Goal: Task Accomplishment & Management: Manage account settings

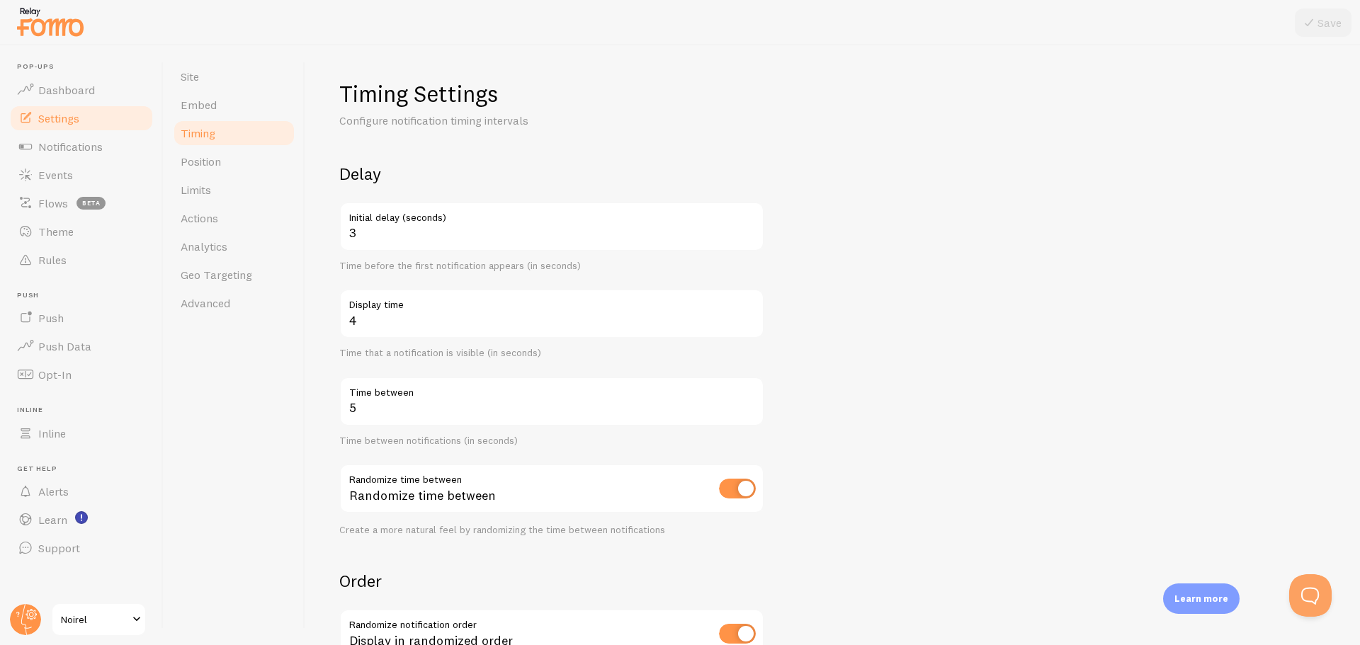
scroll to position [193, 0]
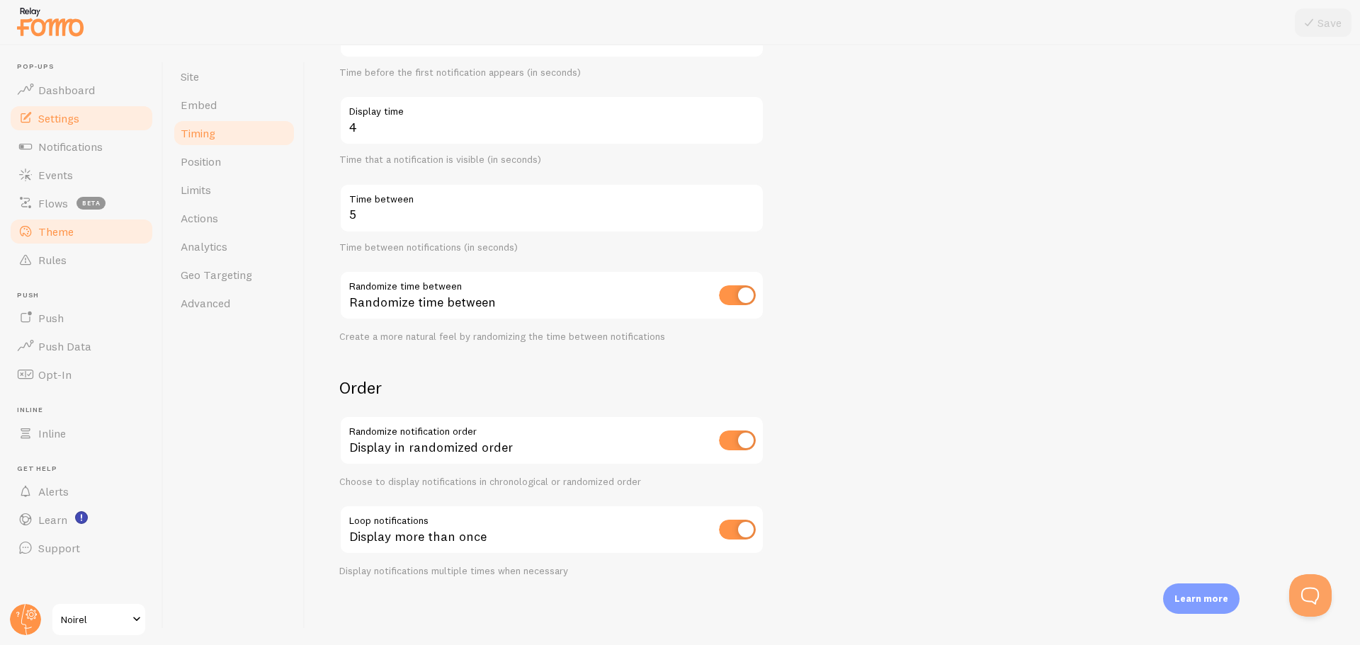
drag, startPoint x: 84, startPoint y: 236, endPoint x: 100, endPoint y: 233, distance: 15.8
click at [84, 236] on link "Theme" at bounding box center [82, 232] width 146 height 28
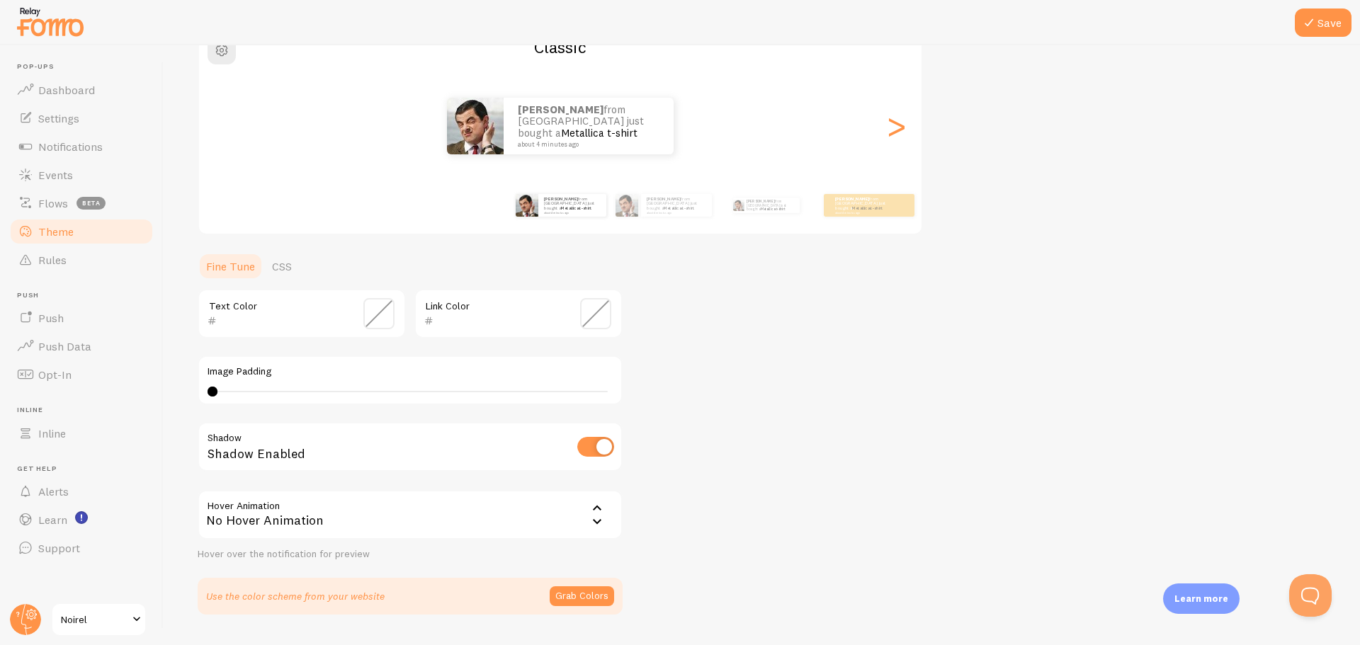
scroll to position [142, 0]
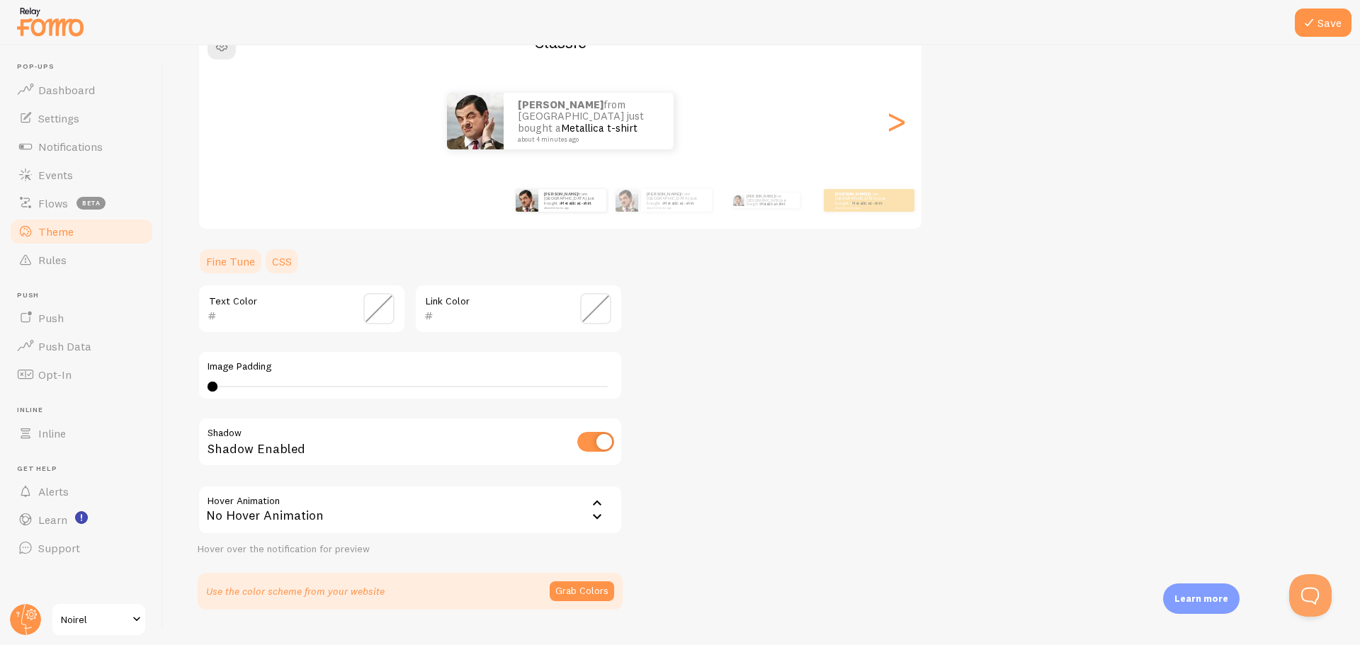
click at [285, 254] on link "CSS" at bounding box center [282, 261] width 37 height 28
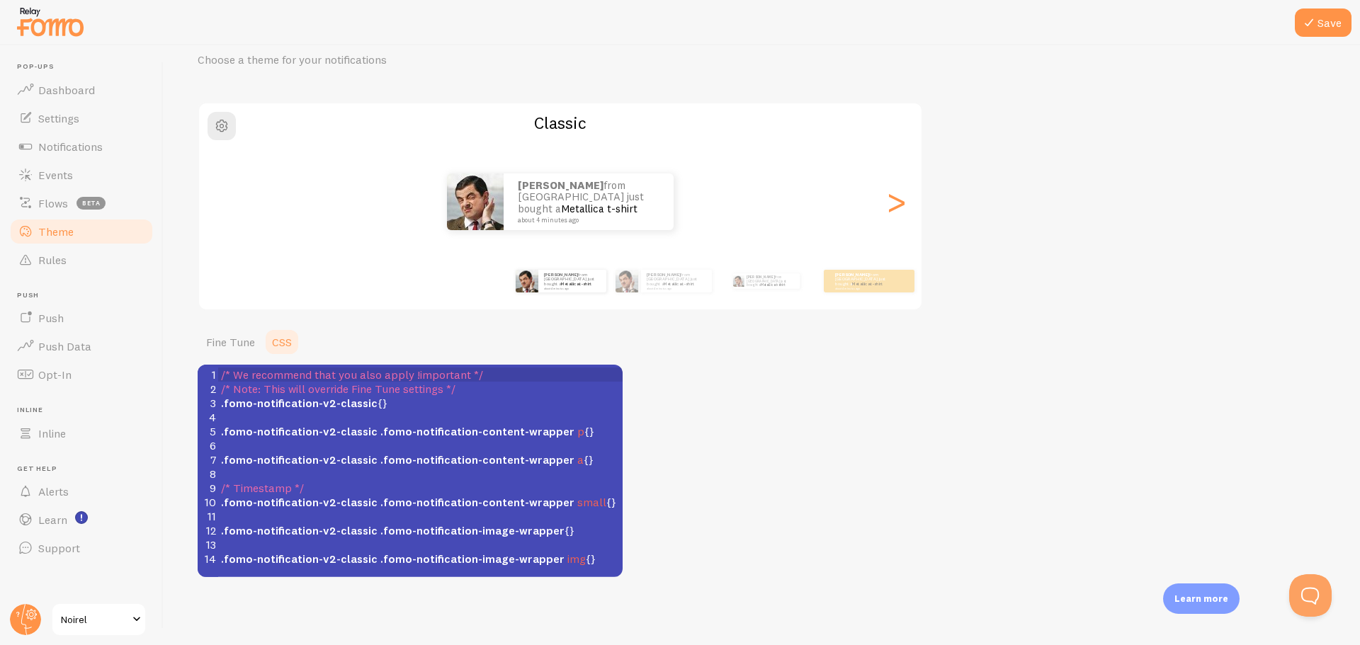
scroll to position [61, 0]
click at [251, 339] on link "Fine Tune" at bounding box center [231, 342] width 66 height 28
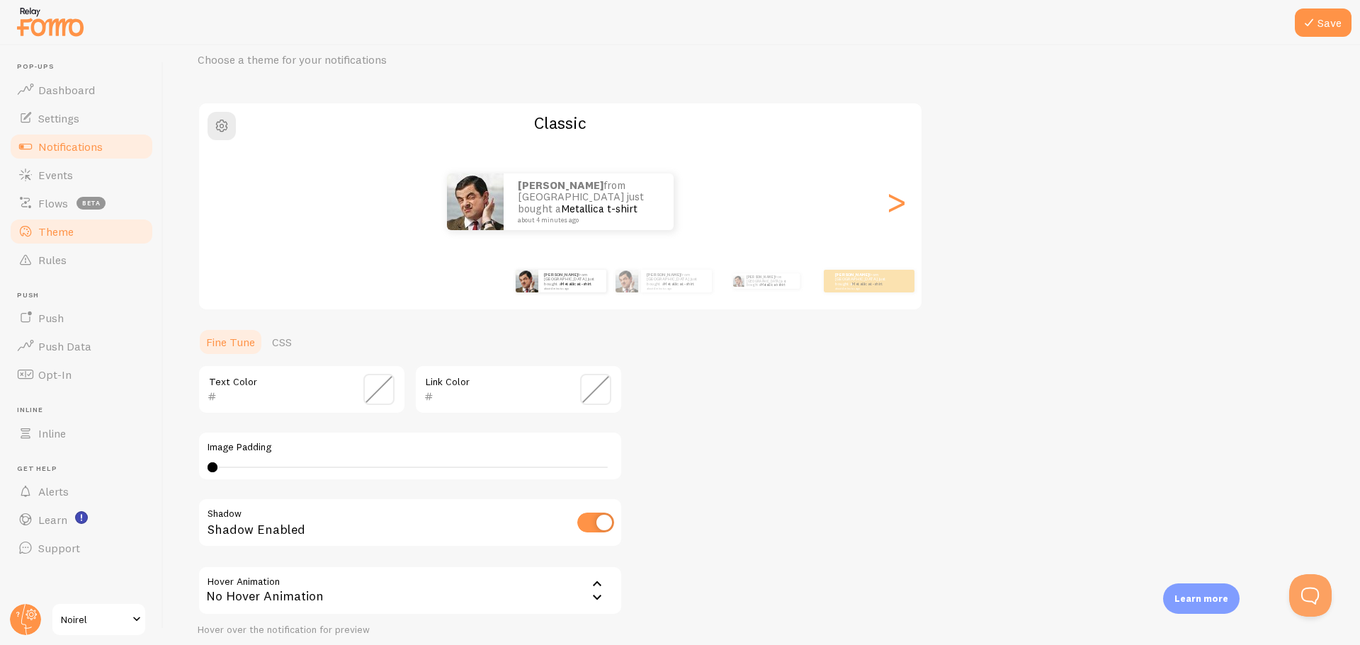
click at [91, 147] on span "Notifications" at bounding box center [70, 147] width 64 height 14
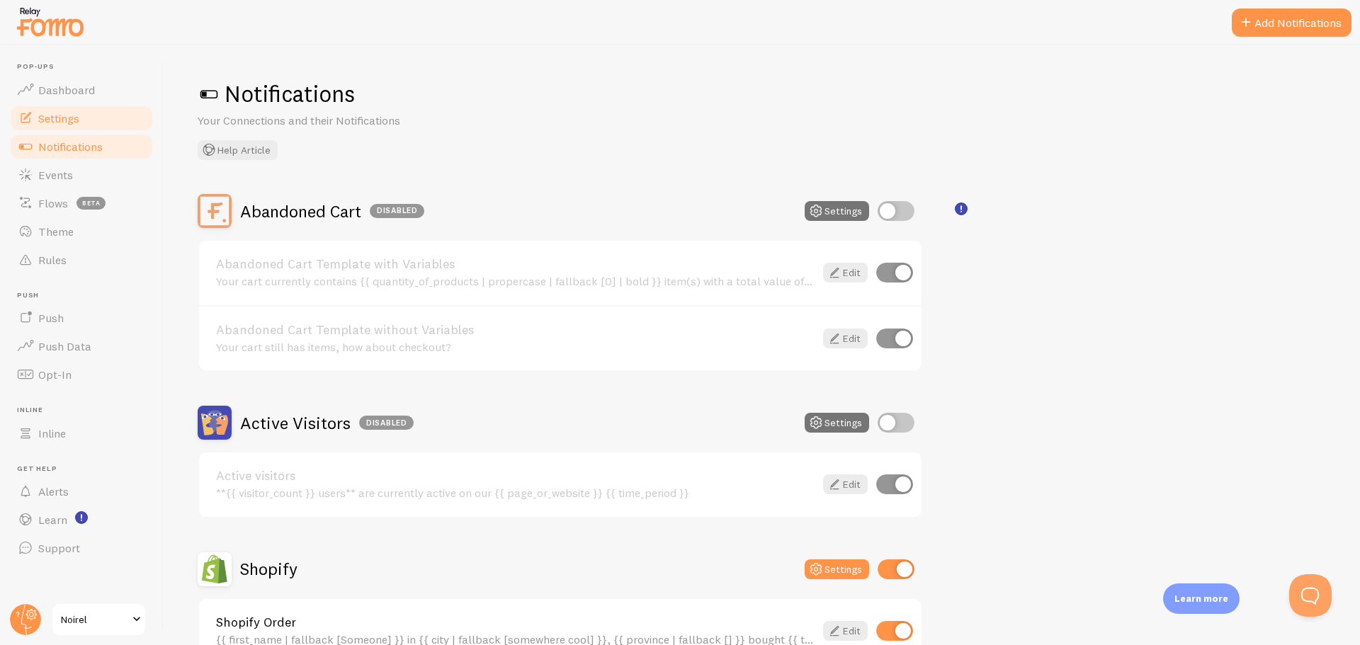
click at [91, 113] on link "Settings" at bounding box center [82, 118] width 146 height 28
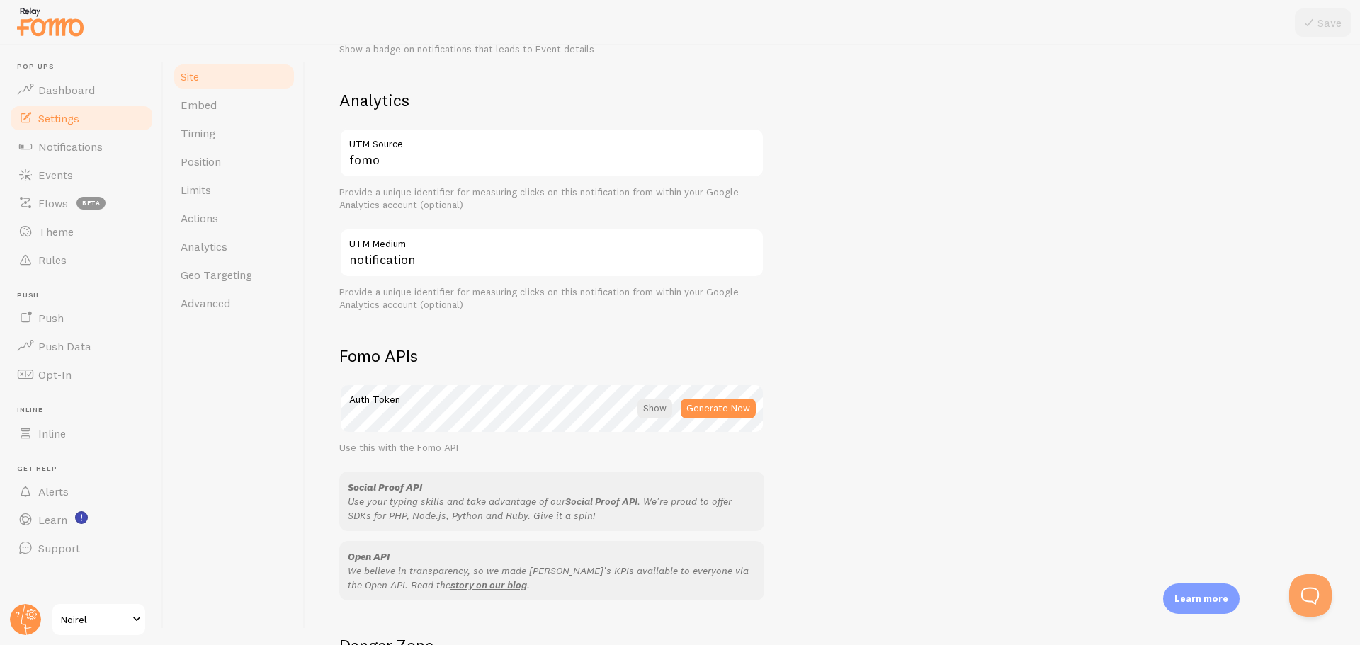
scroll to position [567, 0]
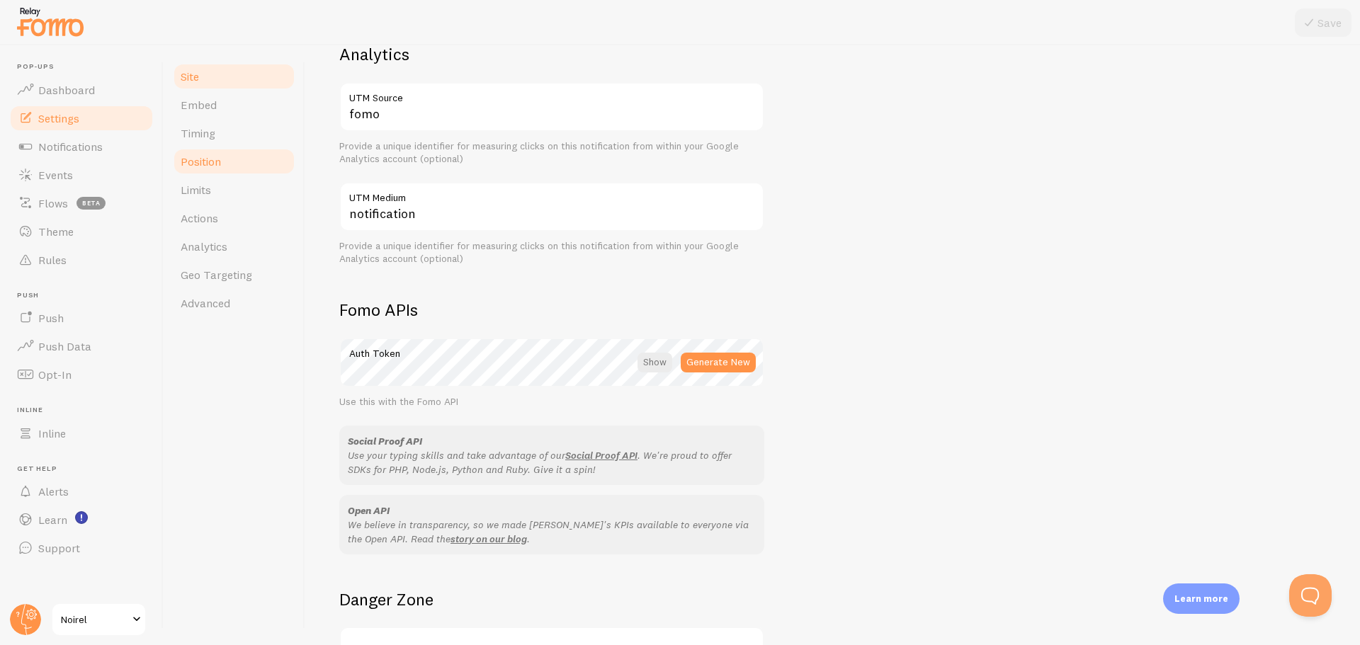
click at [239, 154] on link "Position" at bounding box center [234, 161] width 124 height 28
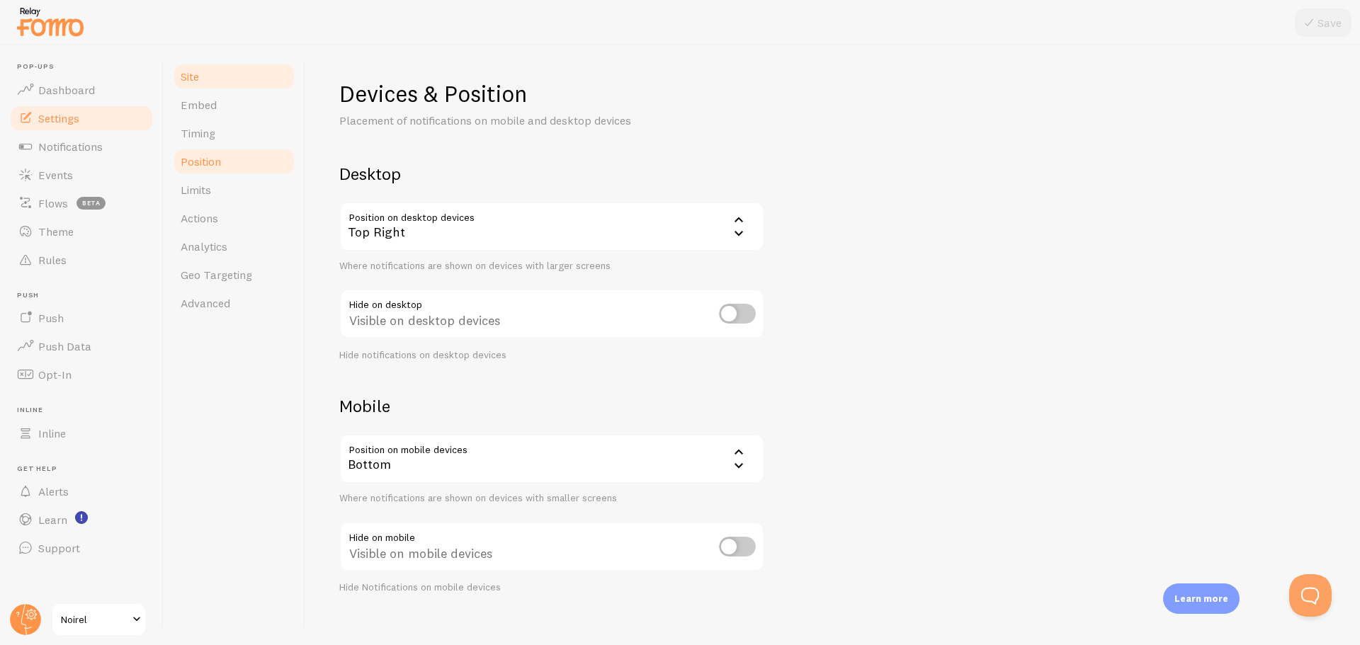
click at [227, 81] on link "Site" at bounding box center [234, 76] width 124 height 28
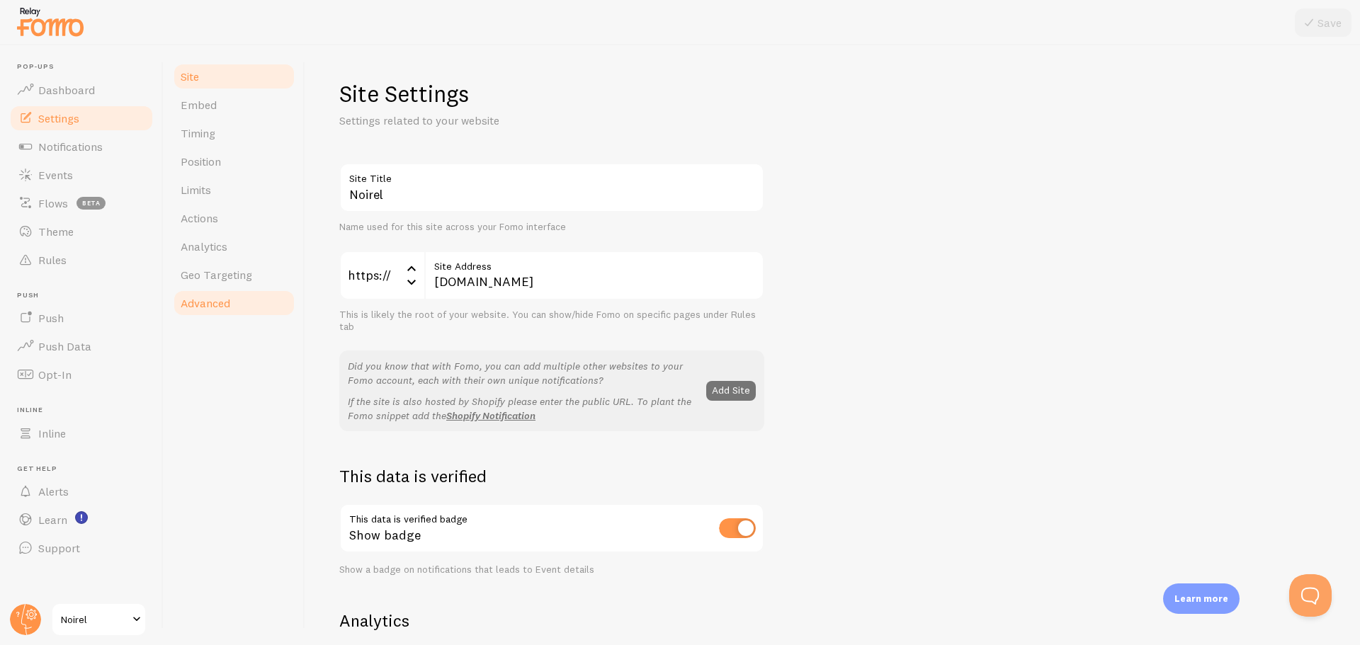
click at [248, 305] on link "Advanced" at bounding box center [234, 303] width 124 height 28
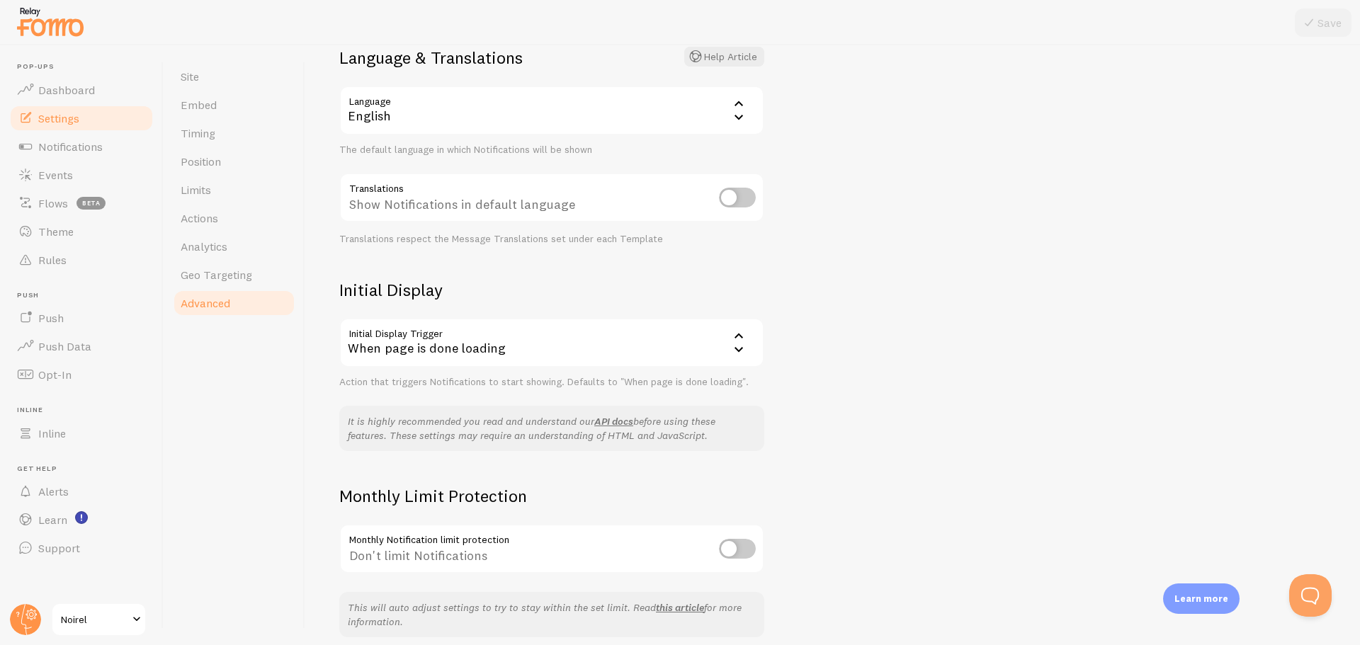
scroll to position [176, 0]
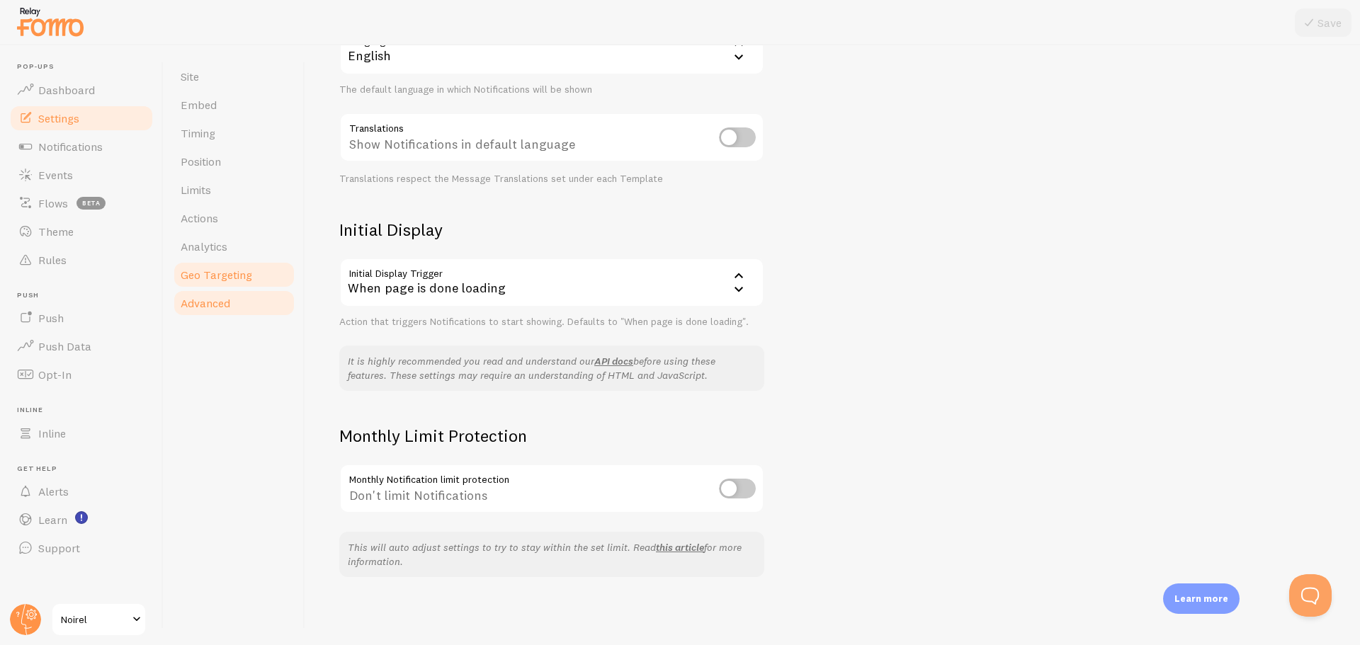
click at [250, 272] on span "Geo Targeting" at bounding box center [217, 275] width 72 height 14
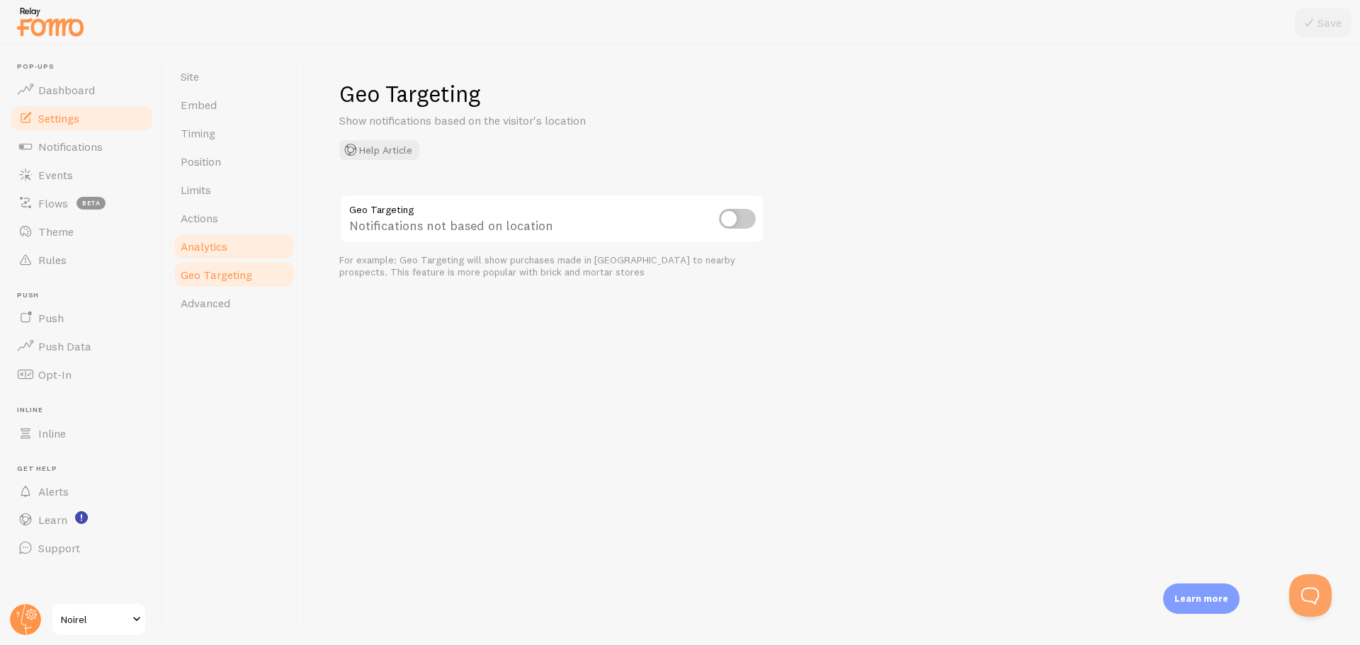
click at [254, 246] on link "Analytics" at bounding box center [234, 246] width 124 height 28
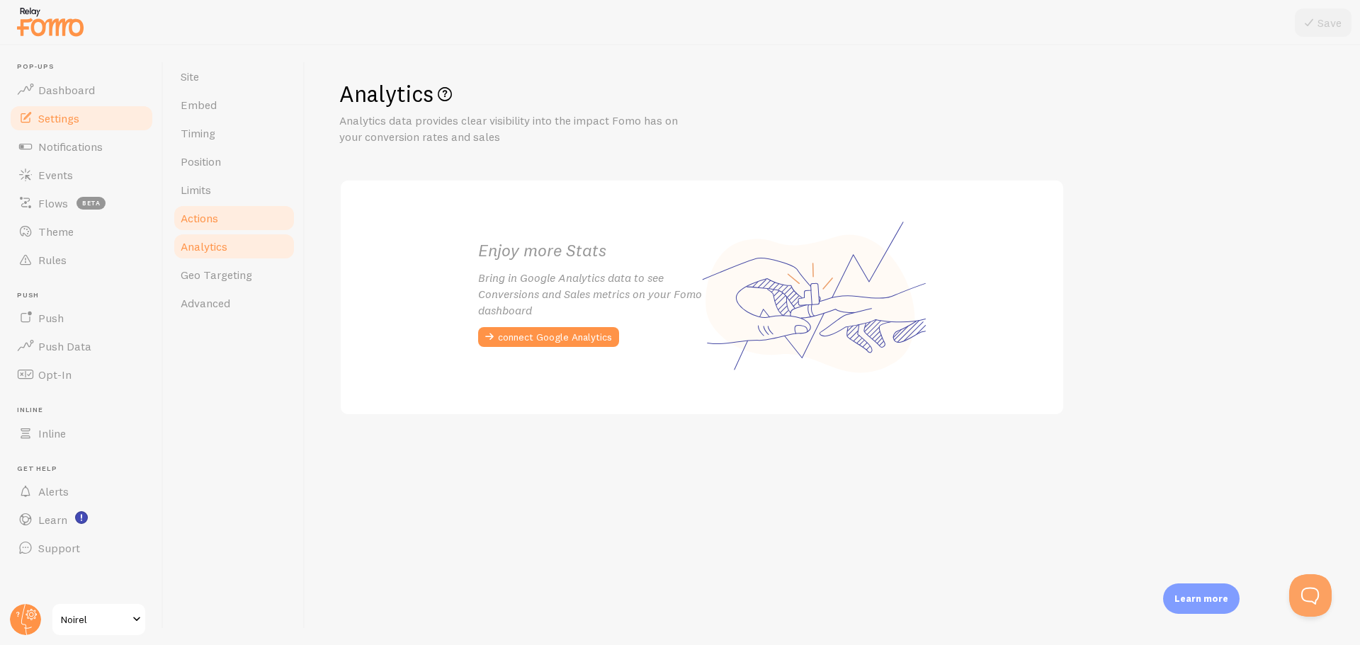
click at [261, 218] on link "Actions" at bounding box center [234, 218] width 124 height 28
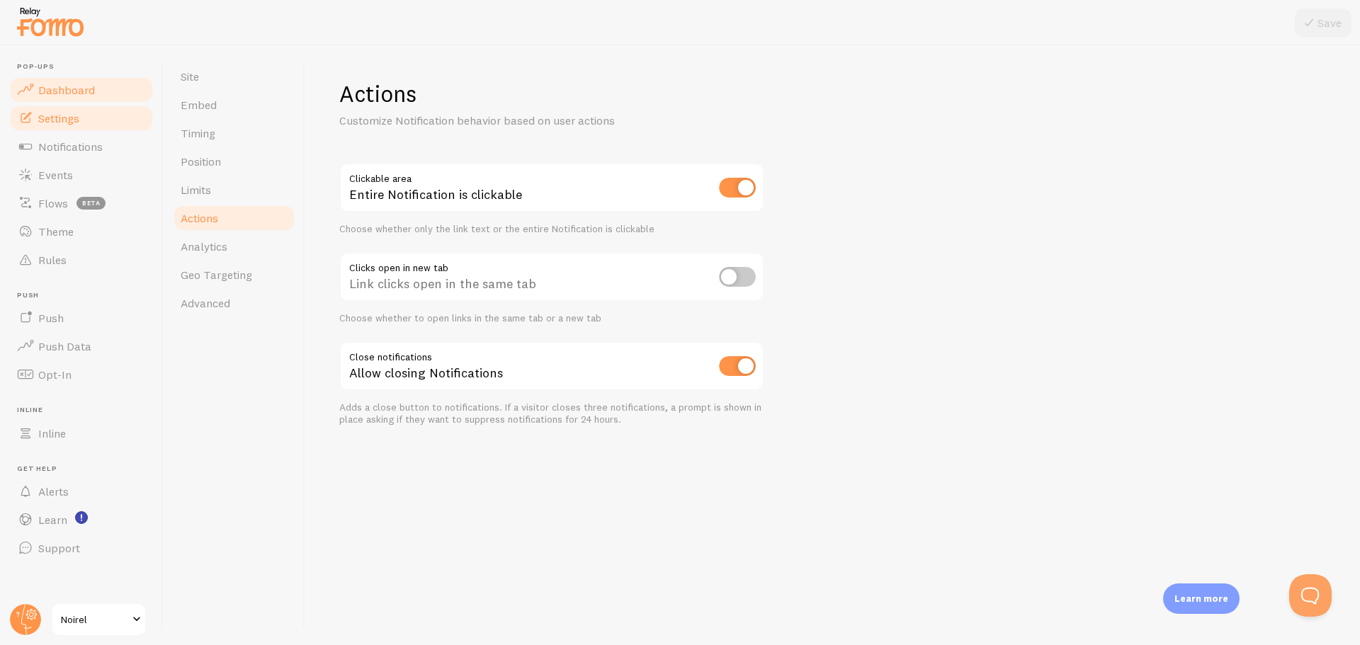
click at [117, 94] on link "Dashboard" at bounding box center [82, 90] width 146 height 28
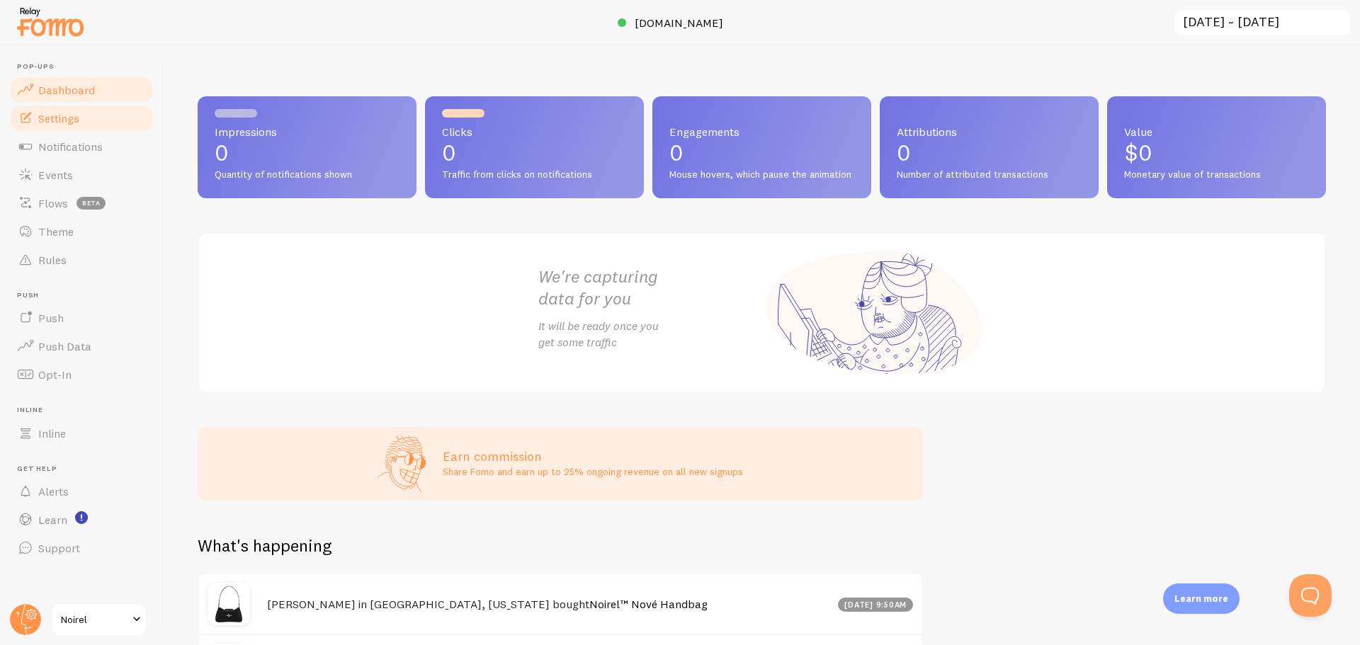
click at [79, 115] on span "Settings" at bounding box center [58, 118] width 41 height 14
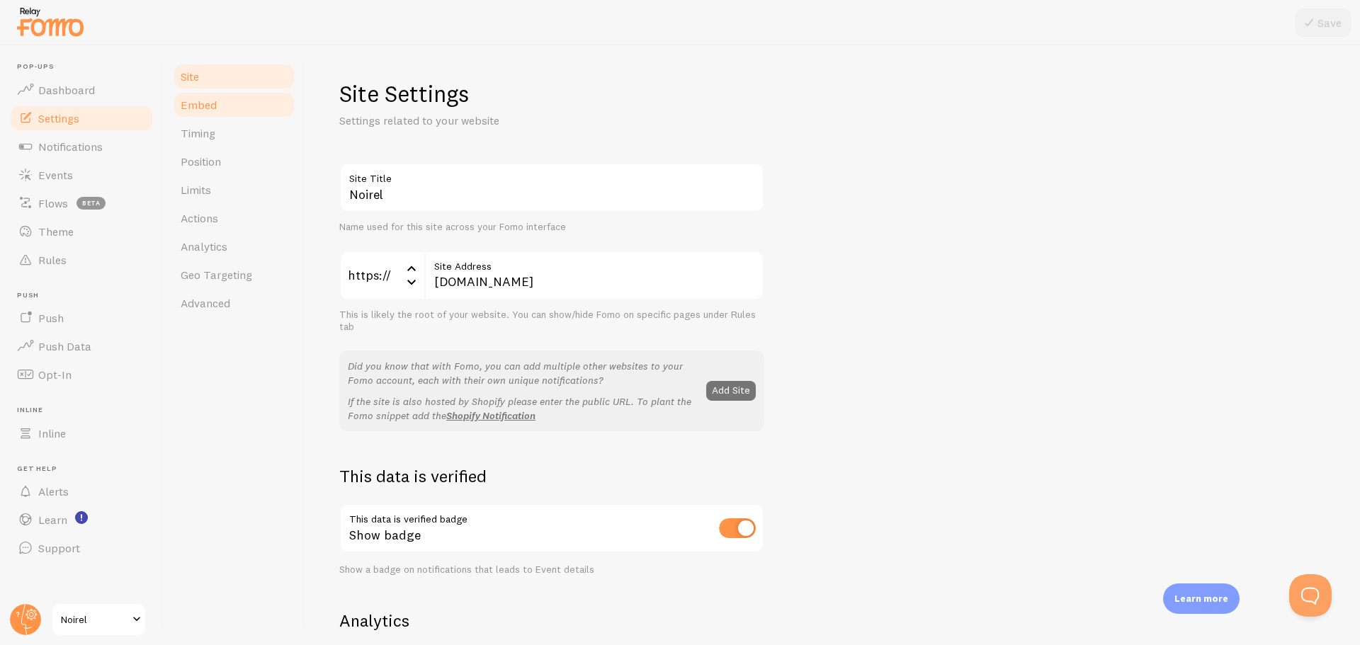
click at [188, 106] on span "Embed" at bounding box center [199, 105] width 36 height 14
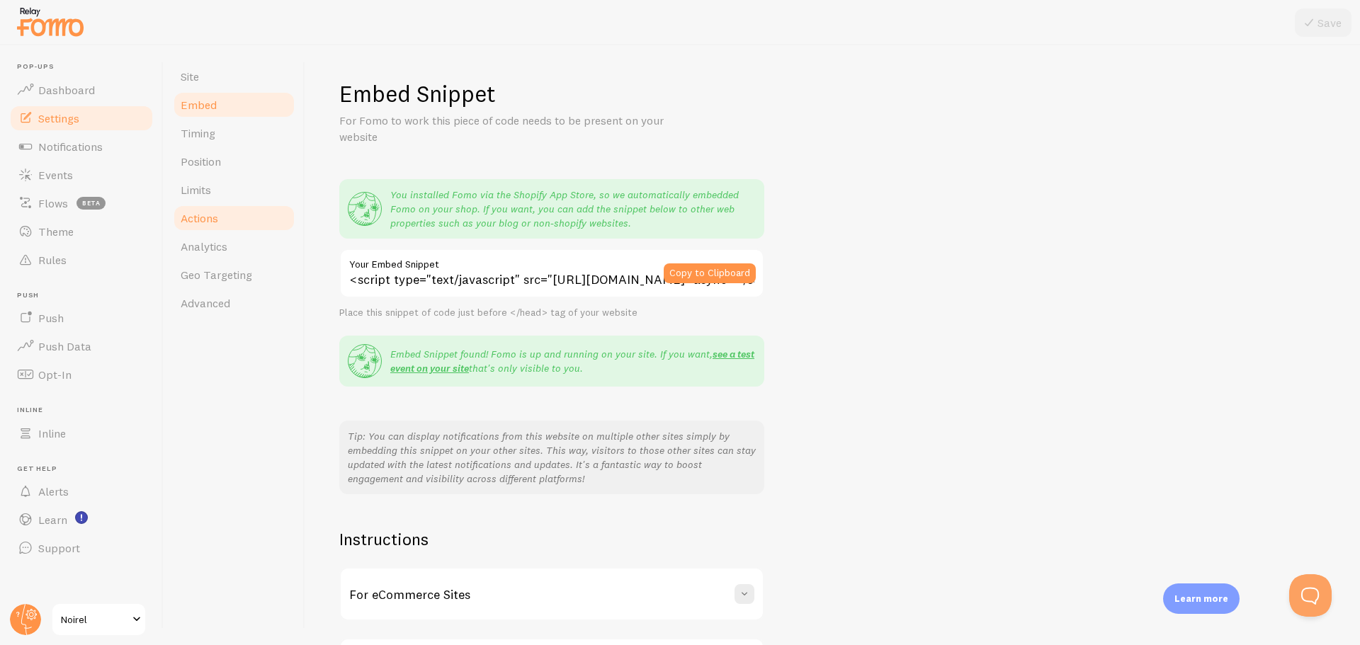
click at [235, 221] on link "Actions" at bounding box center [234, 218] width 124 height 28
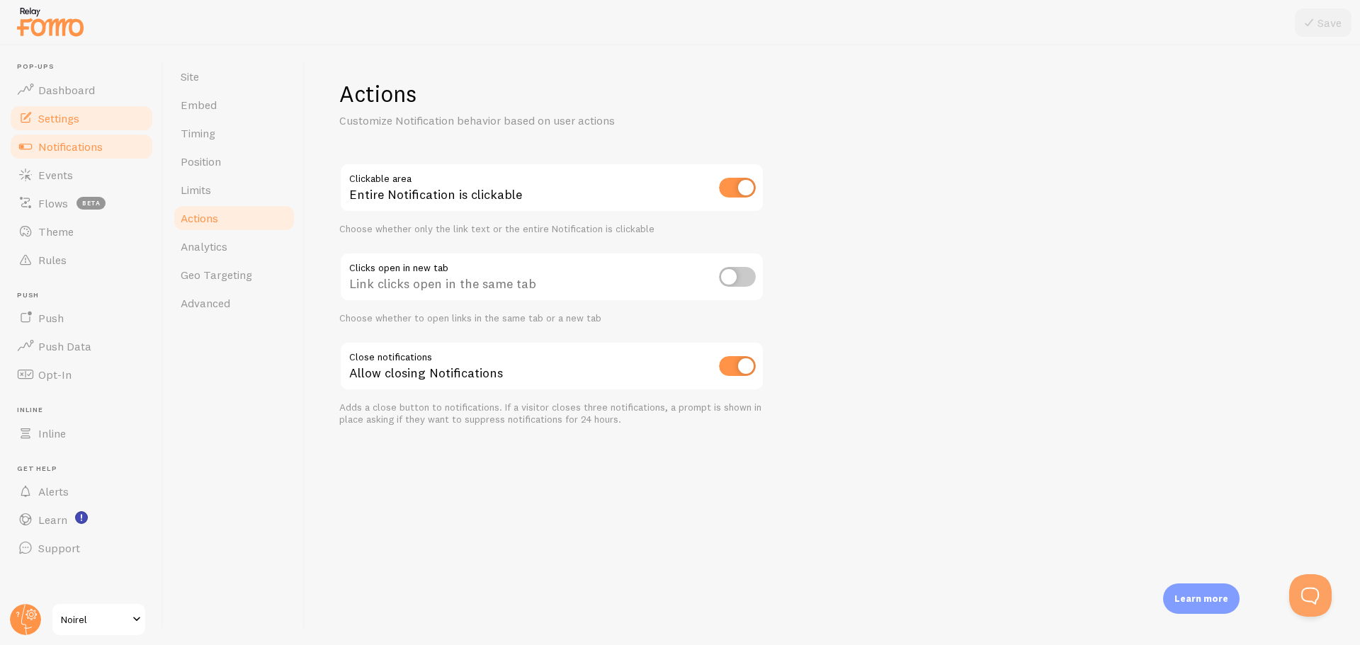
click at [101, 157] on link "Notifications" at bounding box center [82, 146] width 146 height 28
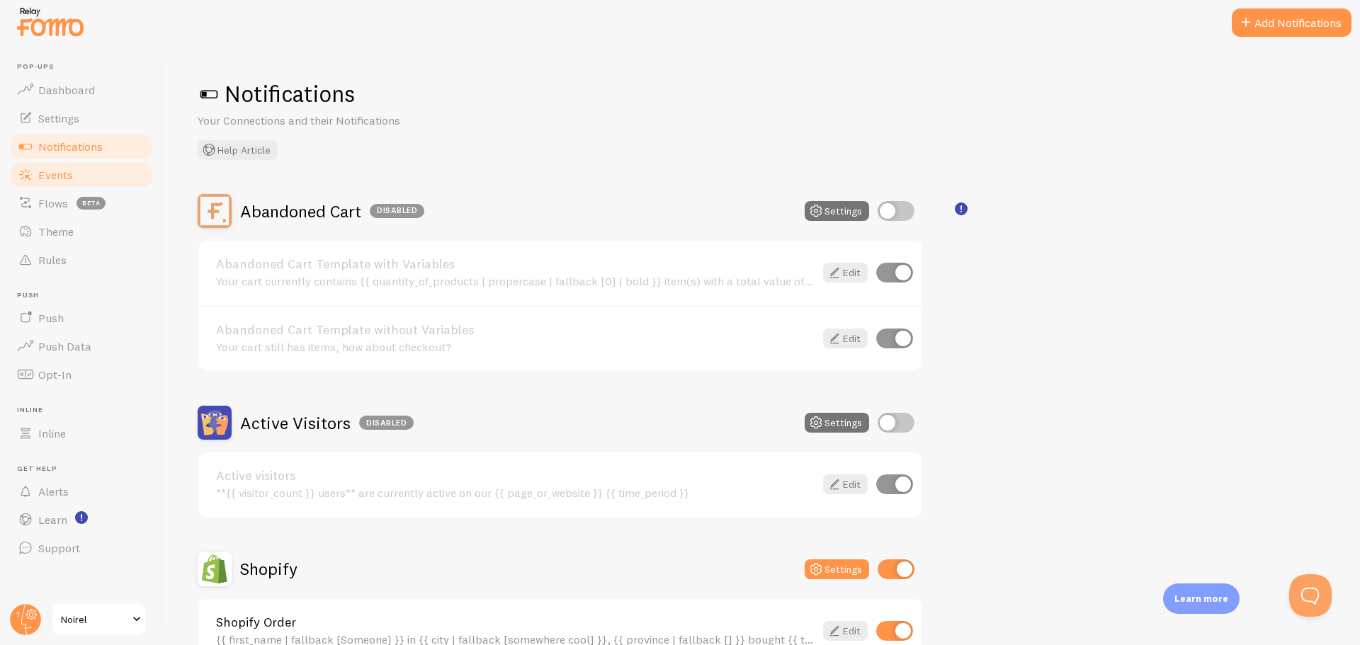
click at [98, 177] on link "Events" at bounding box center [82, 175] width 146 height 28
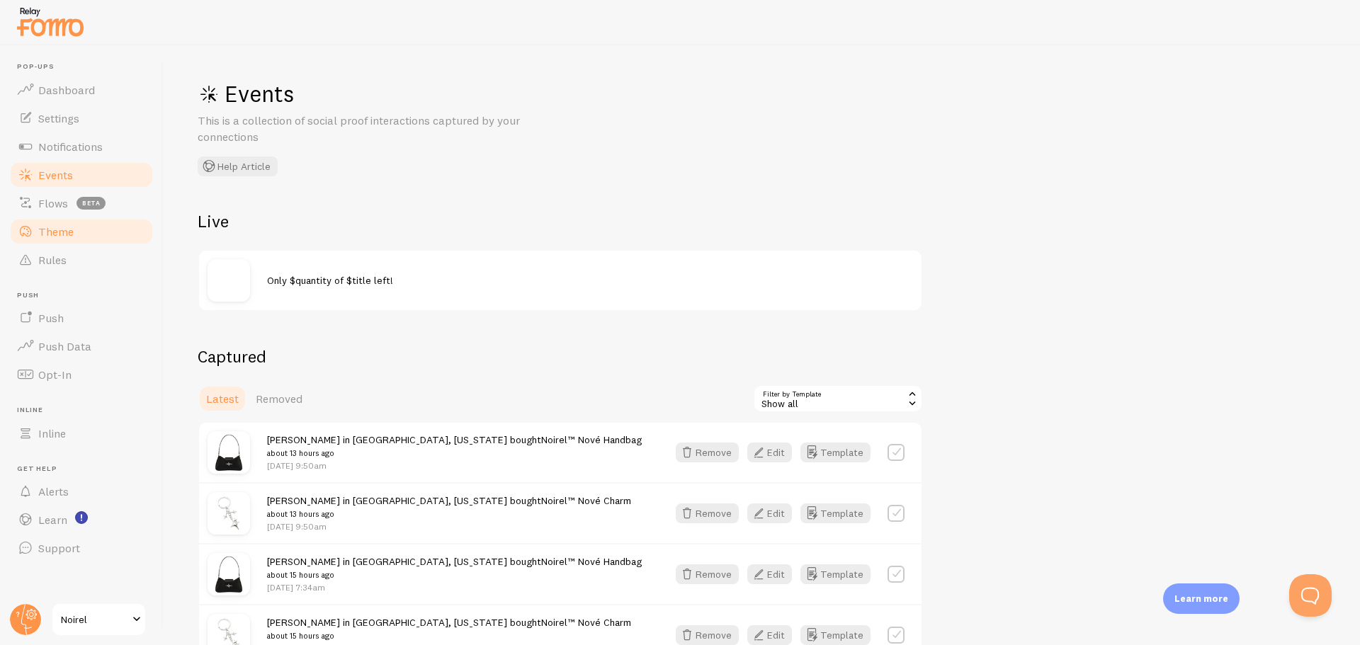
click at [134, 229] on link "Theme" at bounding box center [82, 232] width 146 height 28
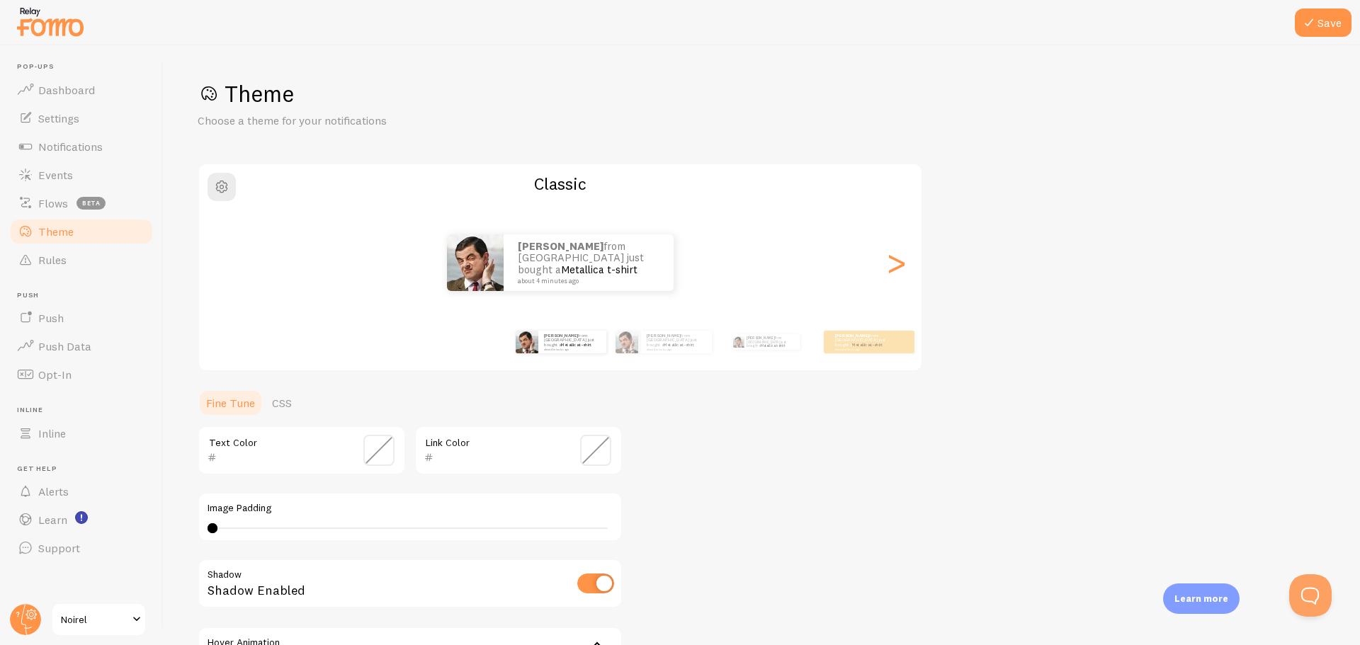
scroll to position [142, 0]
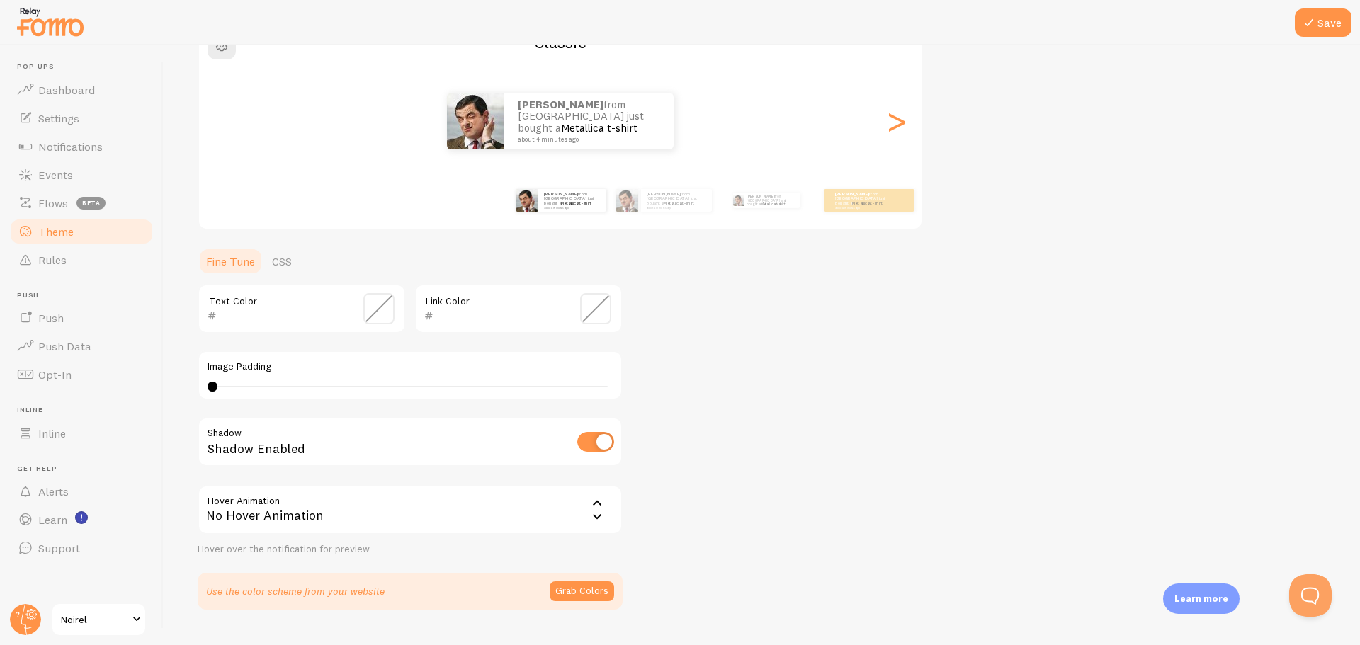
click at [585, 304] on span at bounding box center [595, 308] width 31 height 31
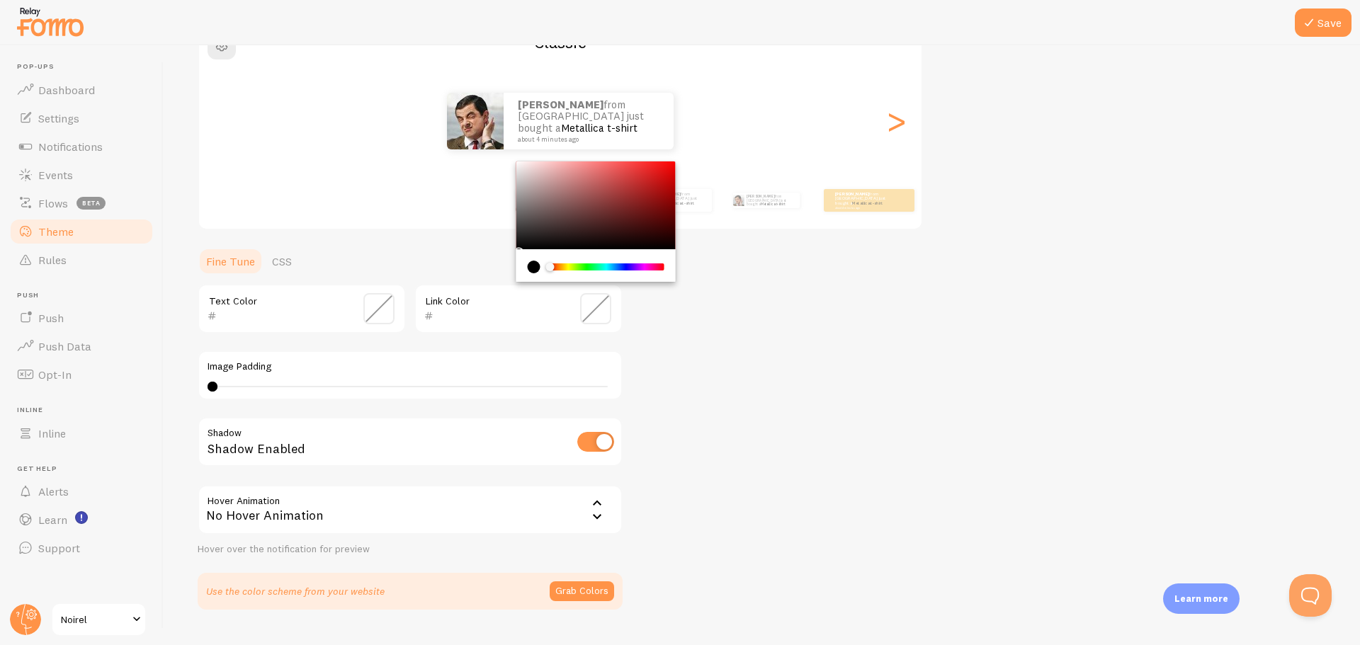
click at [689, 314] on div "Theme Choose a theme for your notifications Classic [PERSON_NAME] from [GEOGRAP…" at bounding box center [762, 274] width 1129 height 672
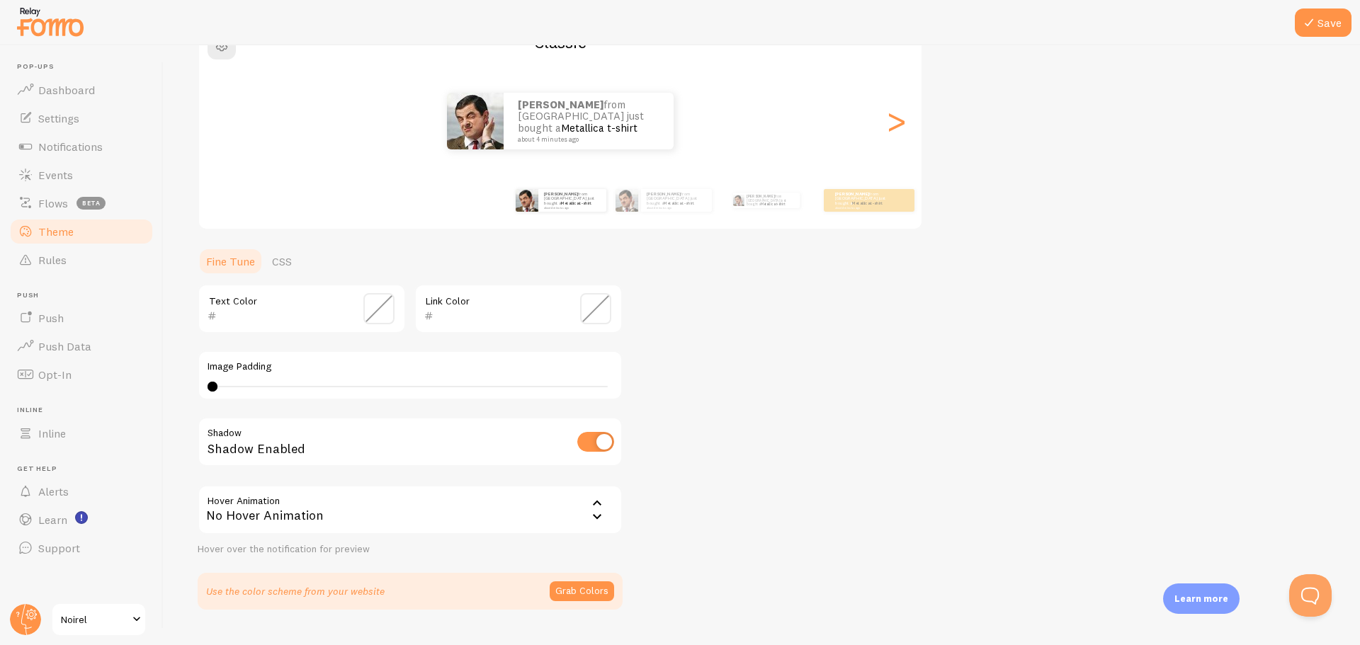
scroll to position [174, 0]
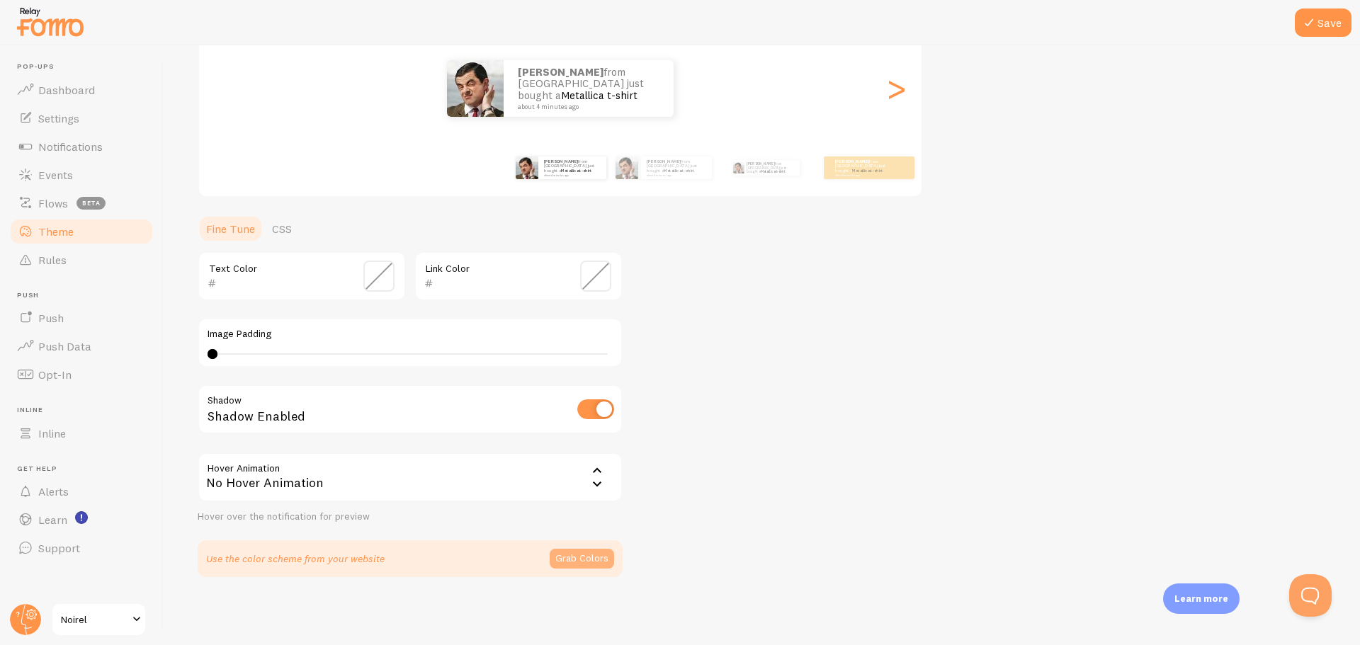
click at [594, 560] on button "Grab Colors" at bounding box center [582, 559] width 64 height 20
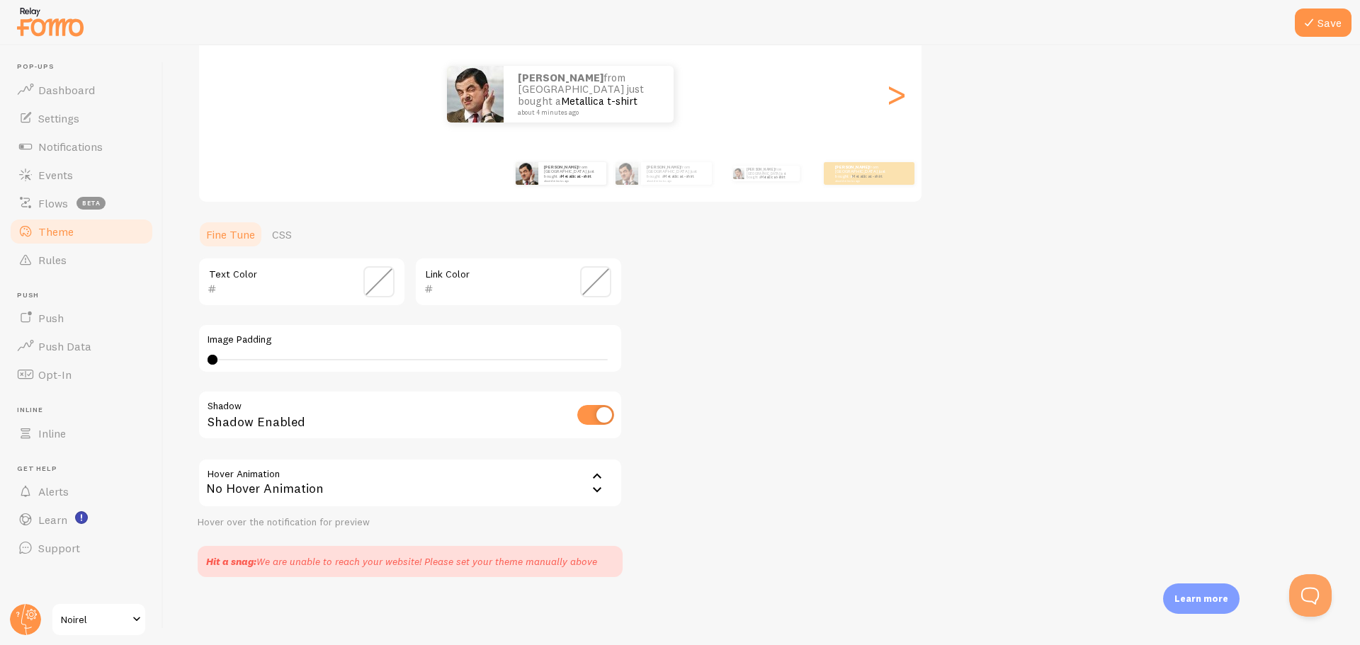
scroll to position [169, 0]
click at [895, 98] on div ">" at bounding box center [896, 94] width 17 height 102
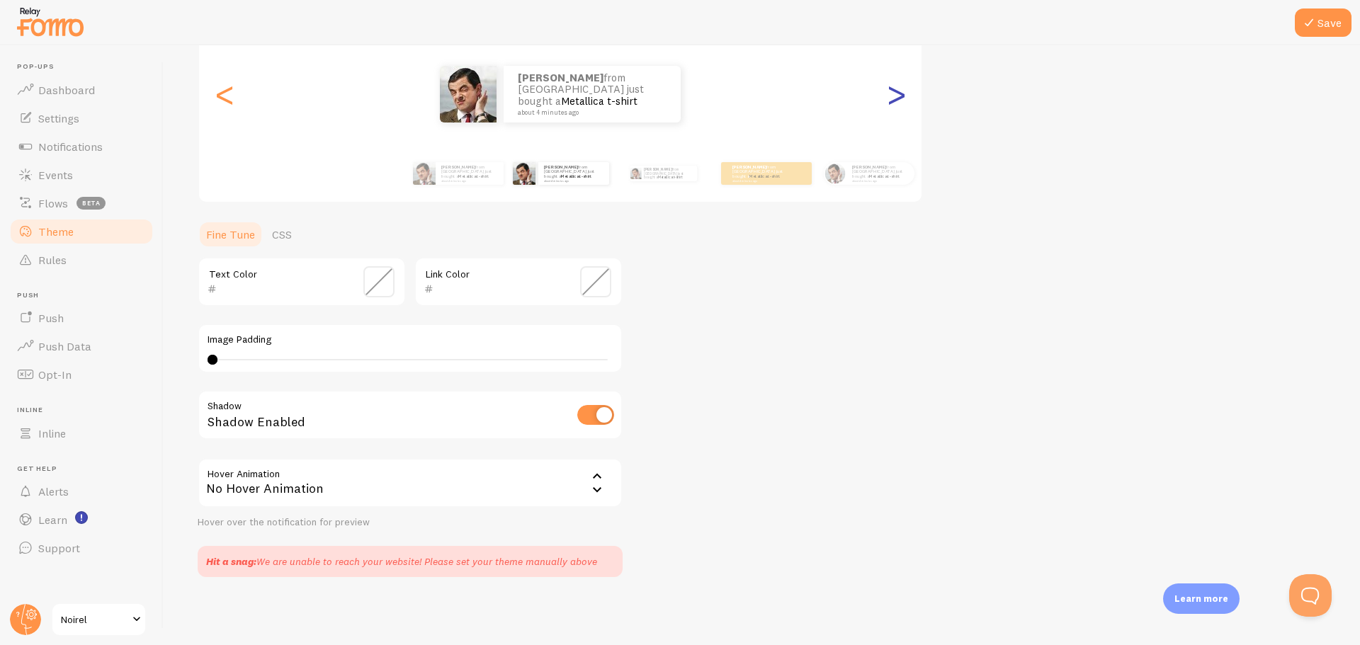
click at [898, 97] on div ">" at bounding box center [896, 94] width 17 height 102
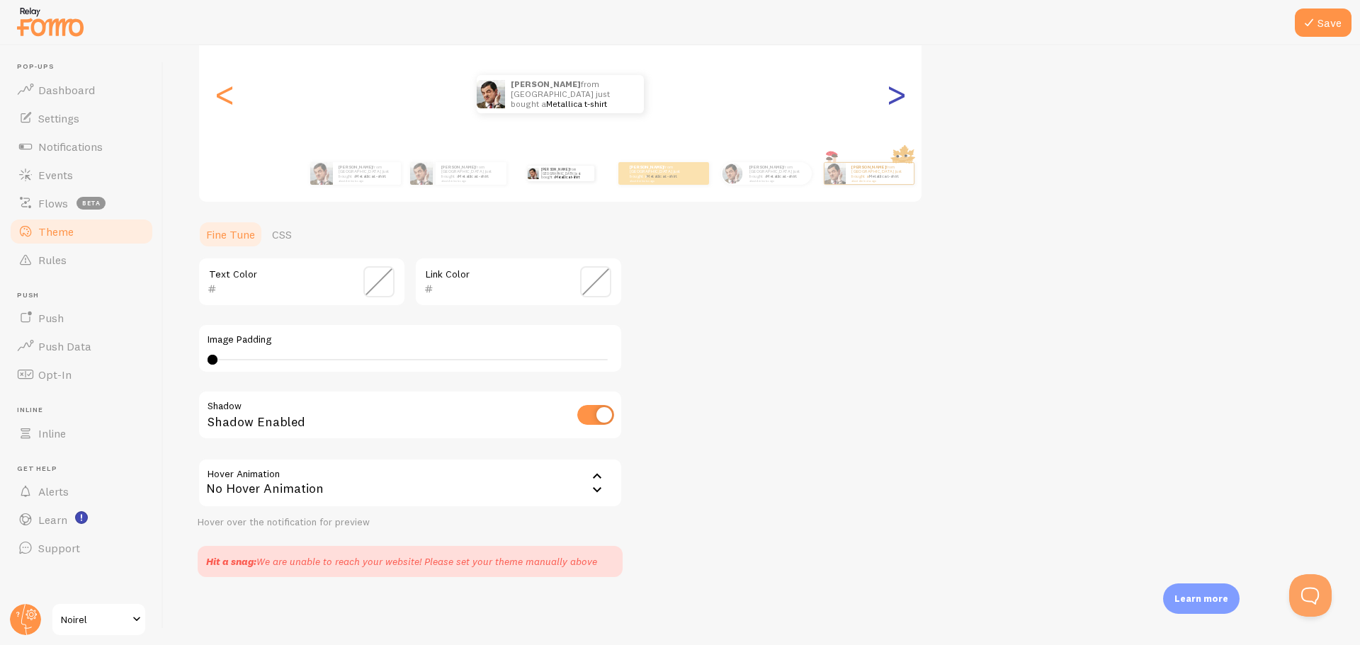
click at [896, 96] on div ">" at bounding box center [896, 94] width 17 height 102
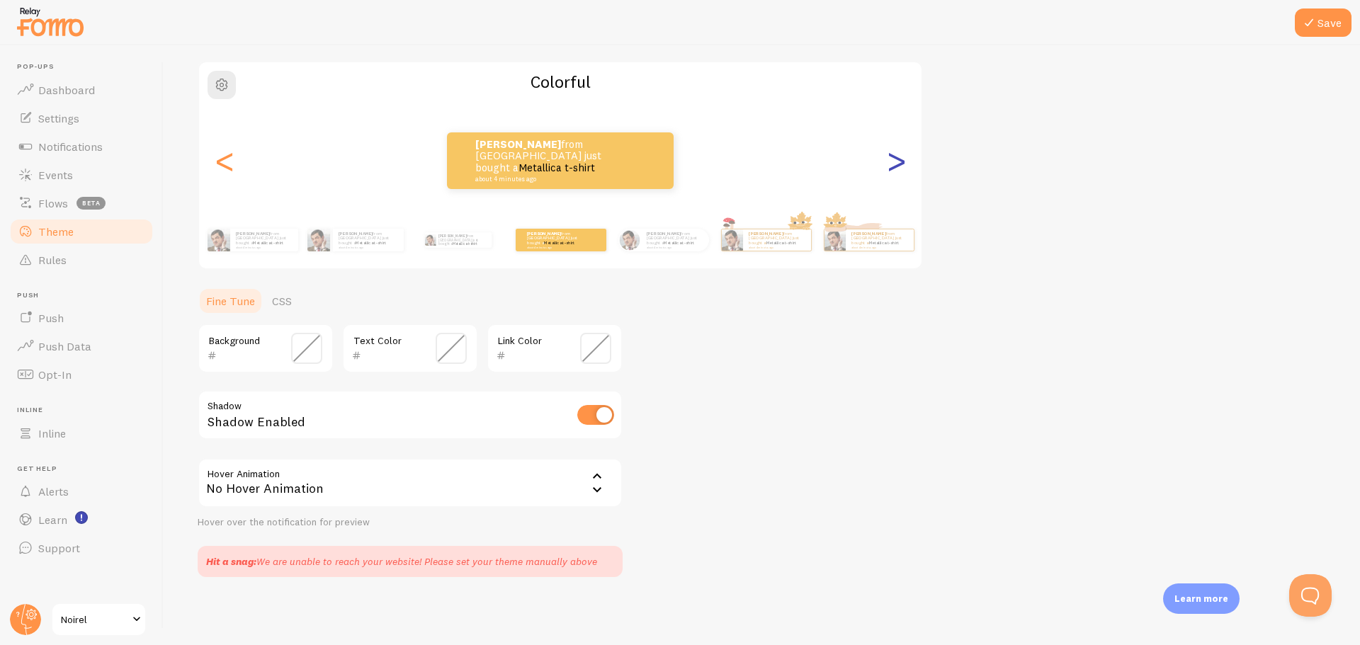
scroll to position [102, 0]
click at [231, 156] on div "<" at bounding box center [224, 161] width 17 height 102
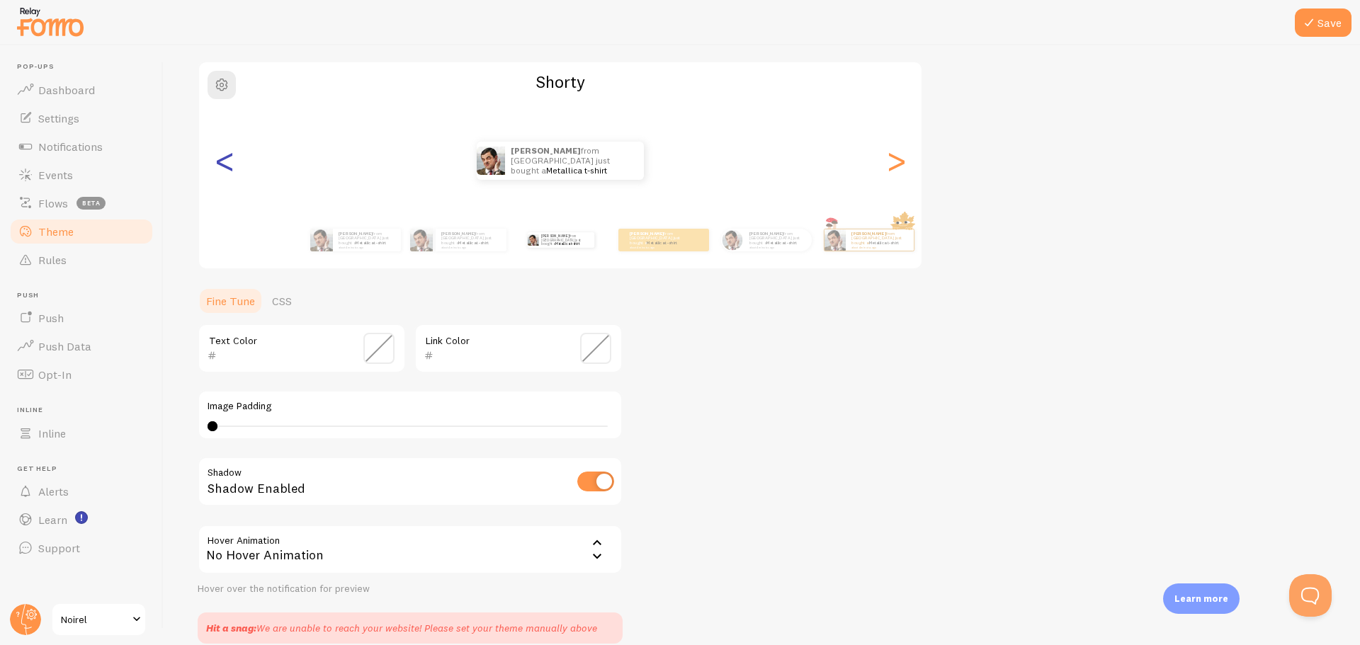
click at [231, 156] on div "<" at bounding box center [224, 161] width 17 height 102
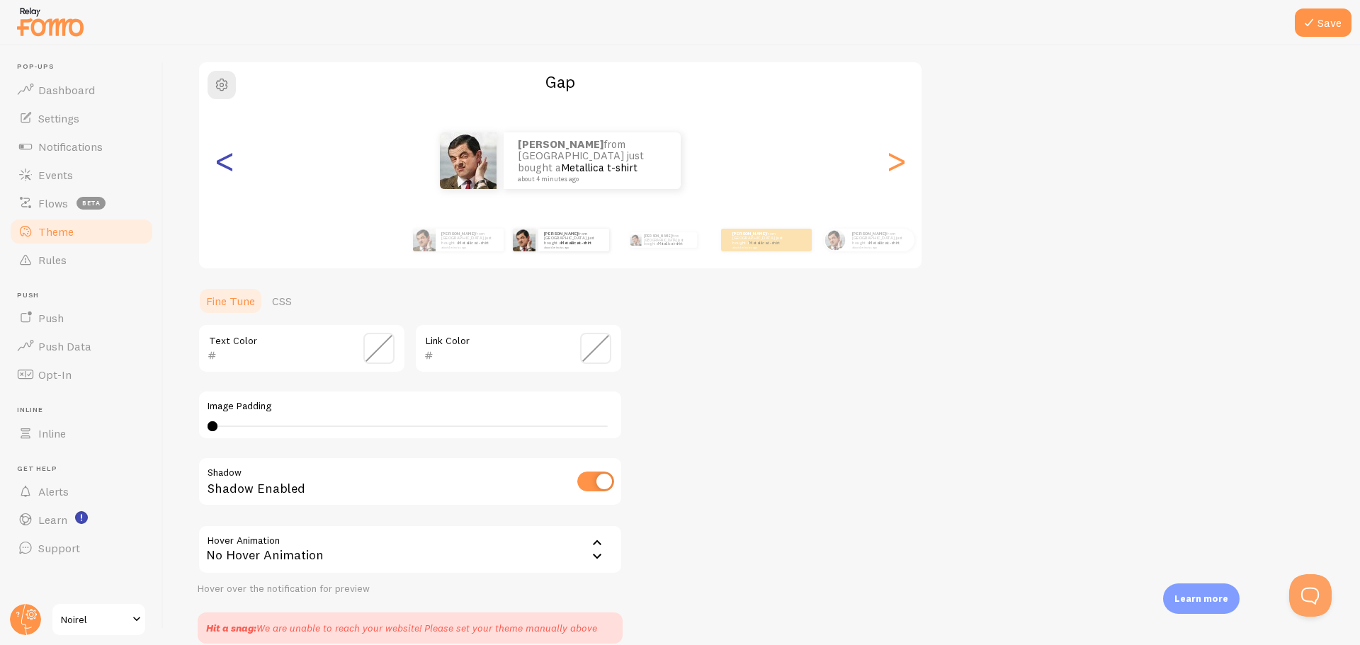
click at [231, 156] on div "<" at bounding box center [224, 161] width 17 height 102
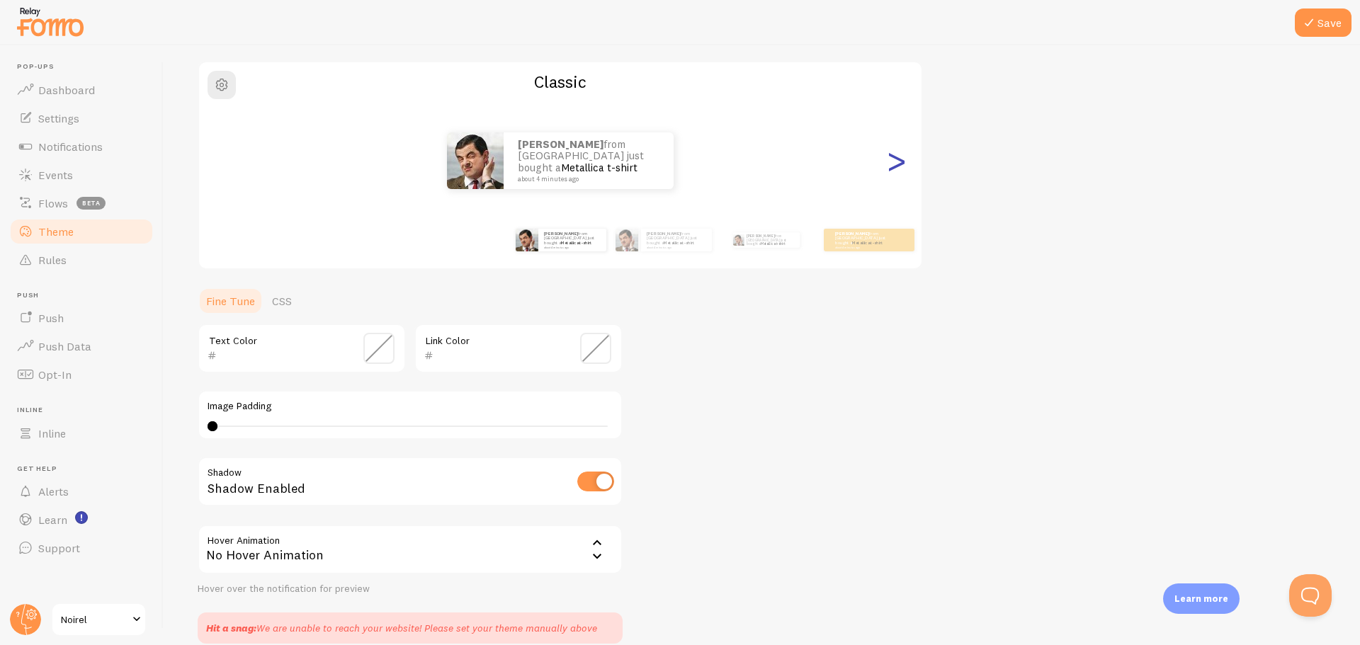
click at [893, 169] on div ">" at bounding box center [896, 161] width 17 height 102
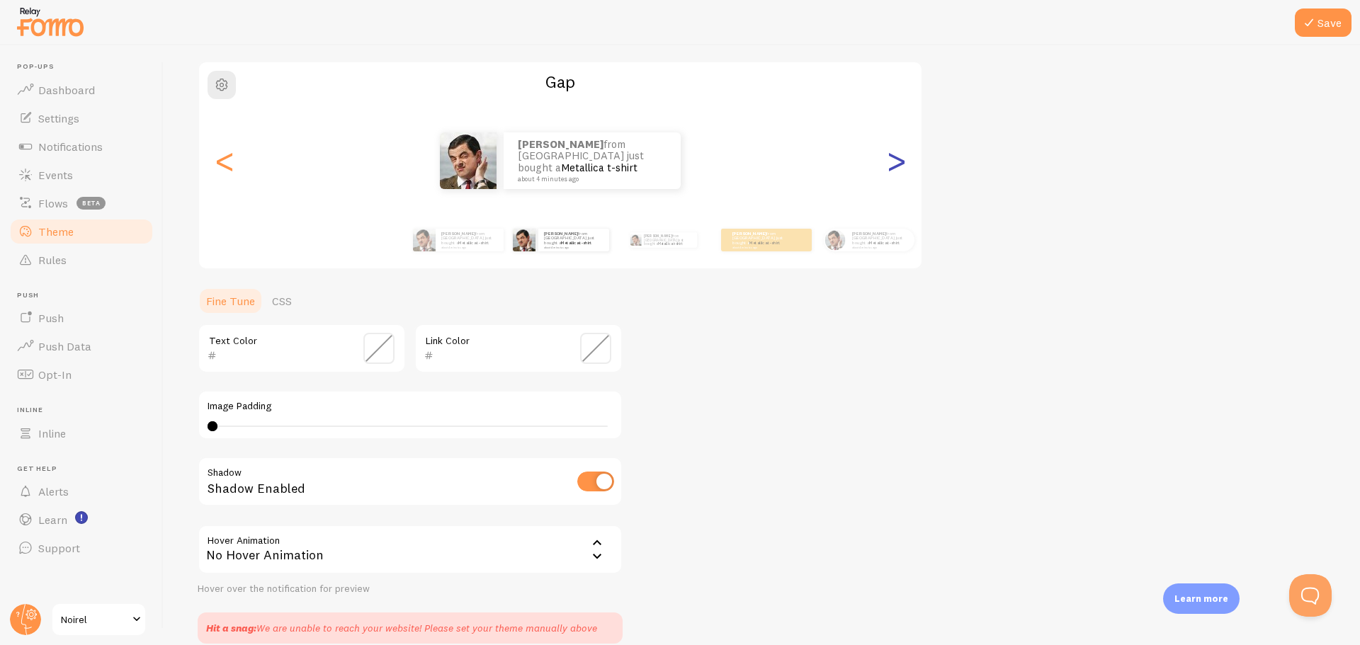
click at [893, 167] on div ">" at bounding box center [896, 161] width 17 height 102
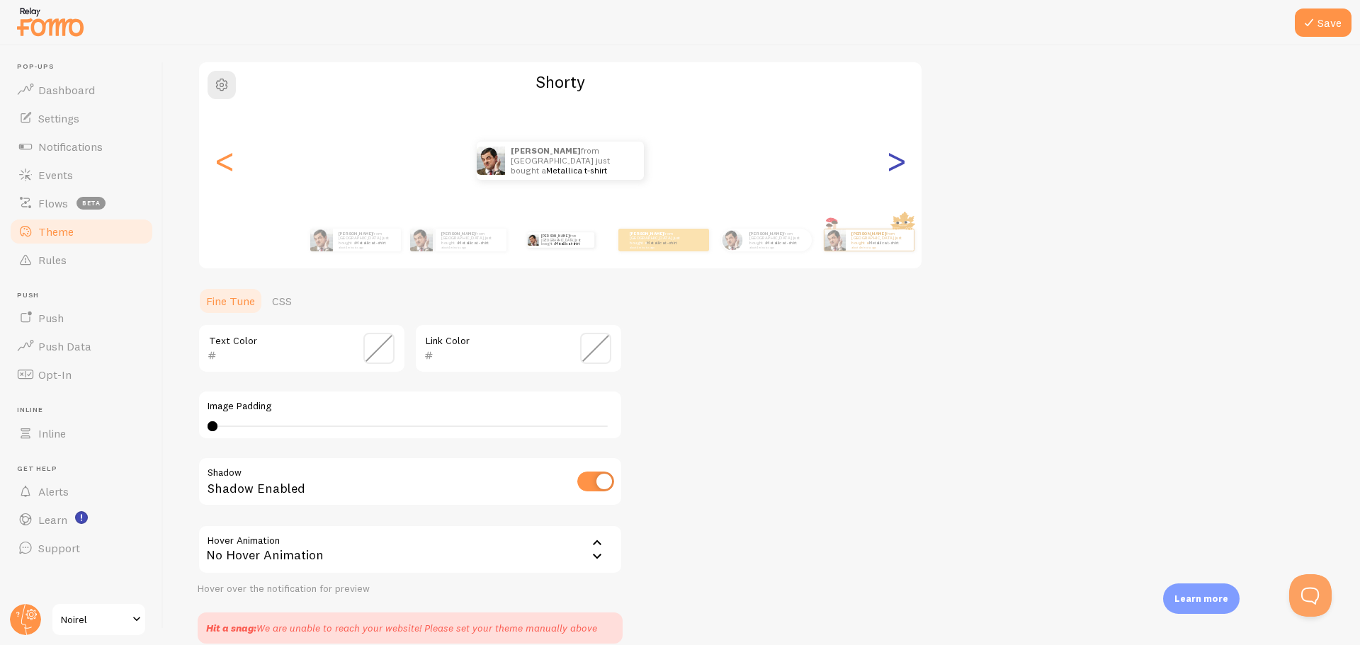
click at [893, 167] on div ">" at bounding box center [896, 161] width 17 height 102
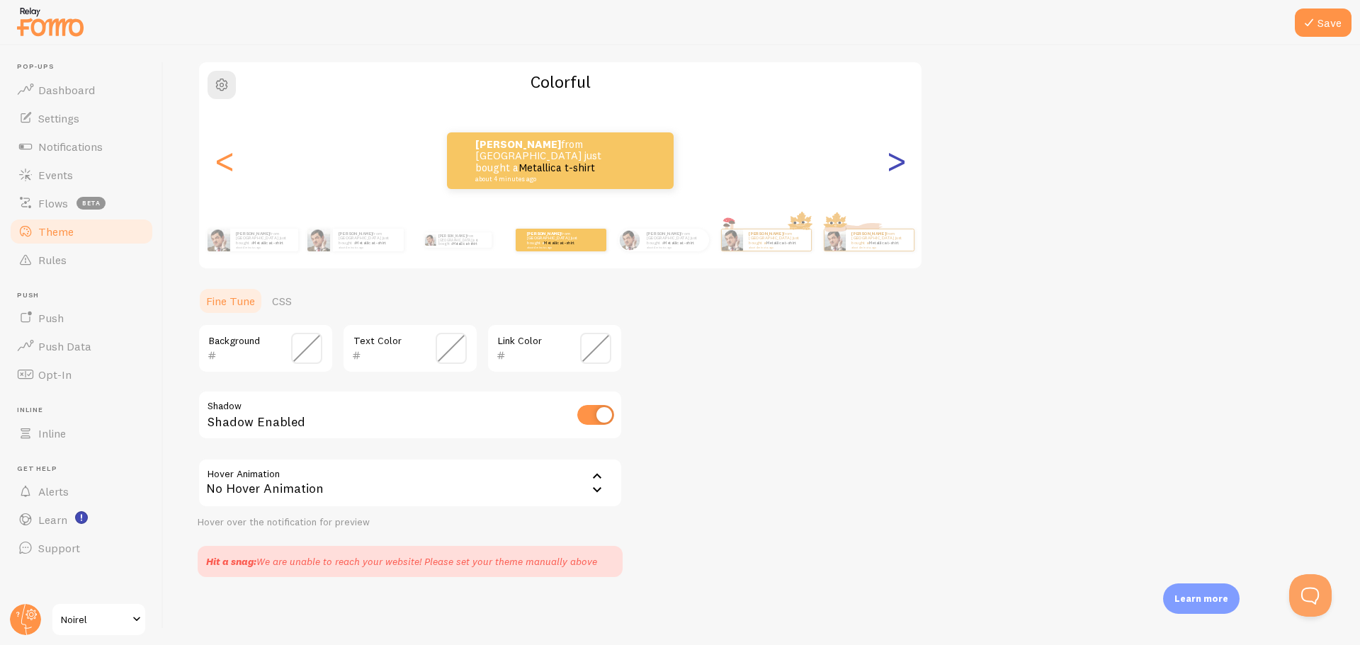
click at [893, 167] on div ">" at bounding box center [896, 161] width 17 height 102
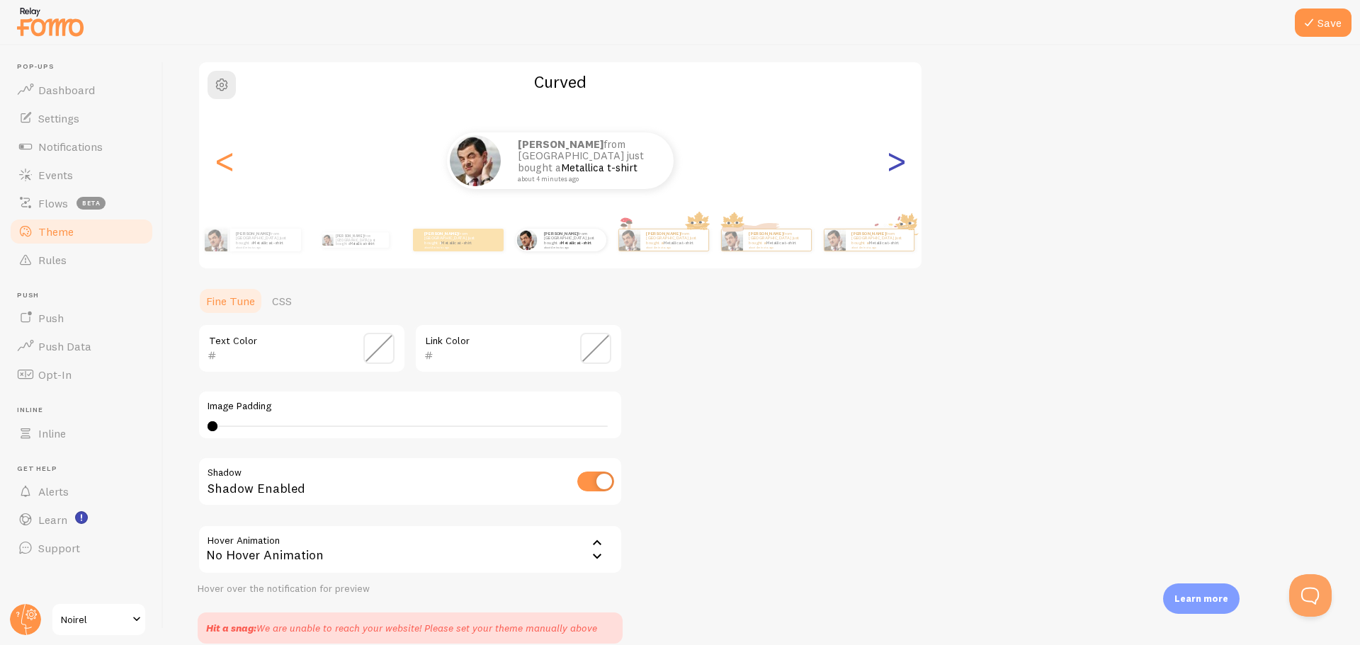
click at [893, 167] on div ">" at bounding box center [896, 161] width 17 height 102
type input "0"
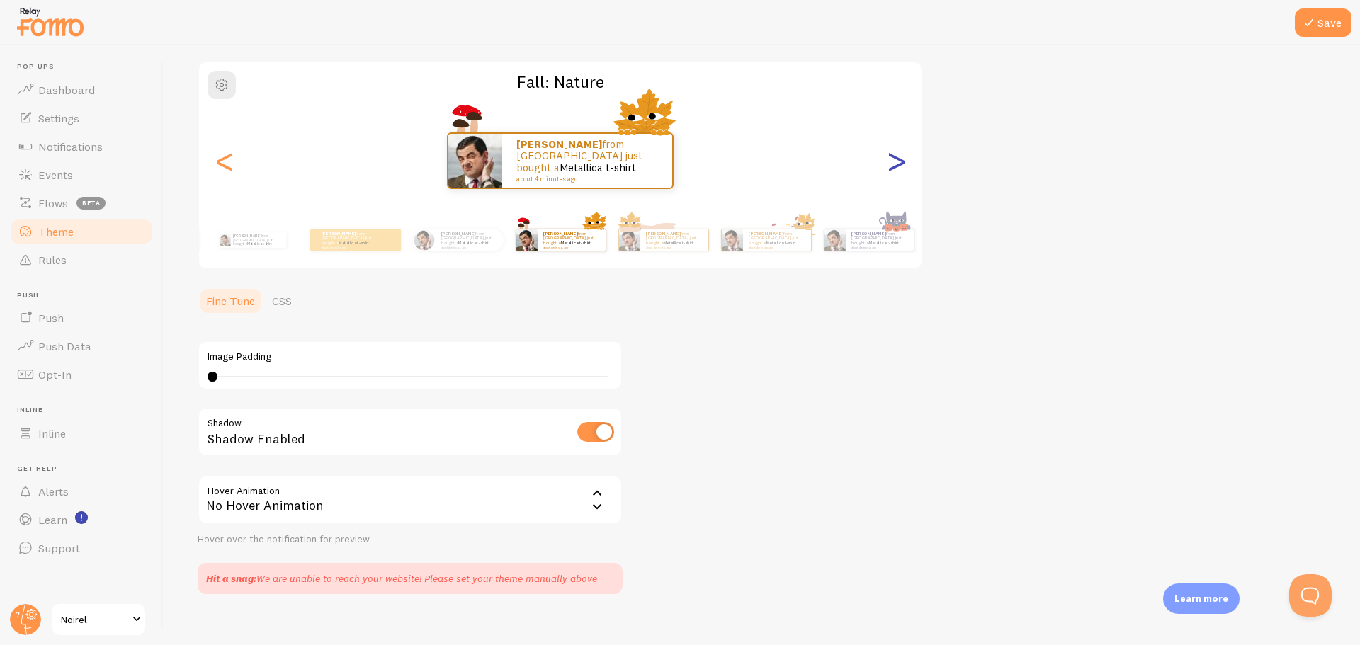
click at [893, 167] on div ">" at bounding box center [896, 161] width 17 height 102
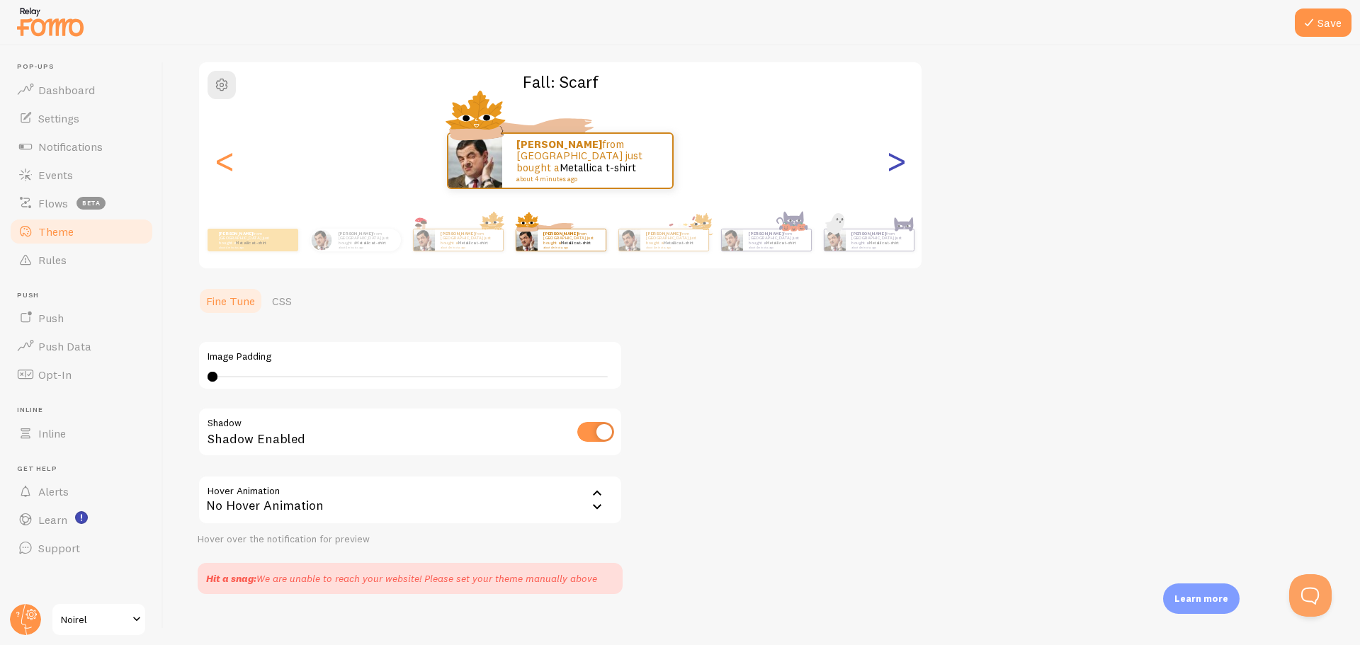
click at [893, 167] on div ">" at bounding box center [896, 161] width 17 height 102
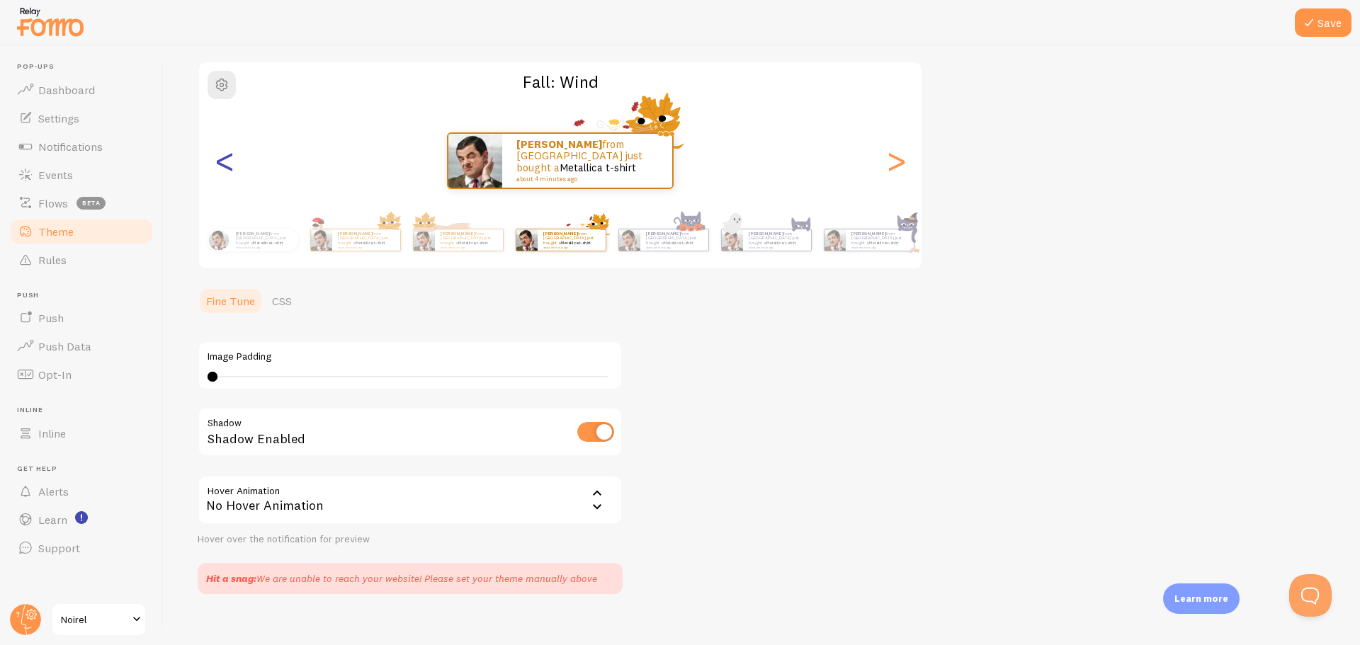
click at [230, 168] on div "<" at bounding box center [224, 161] width 17 height 102
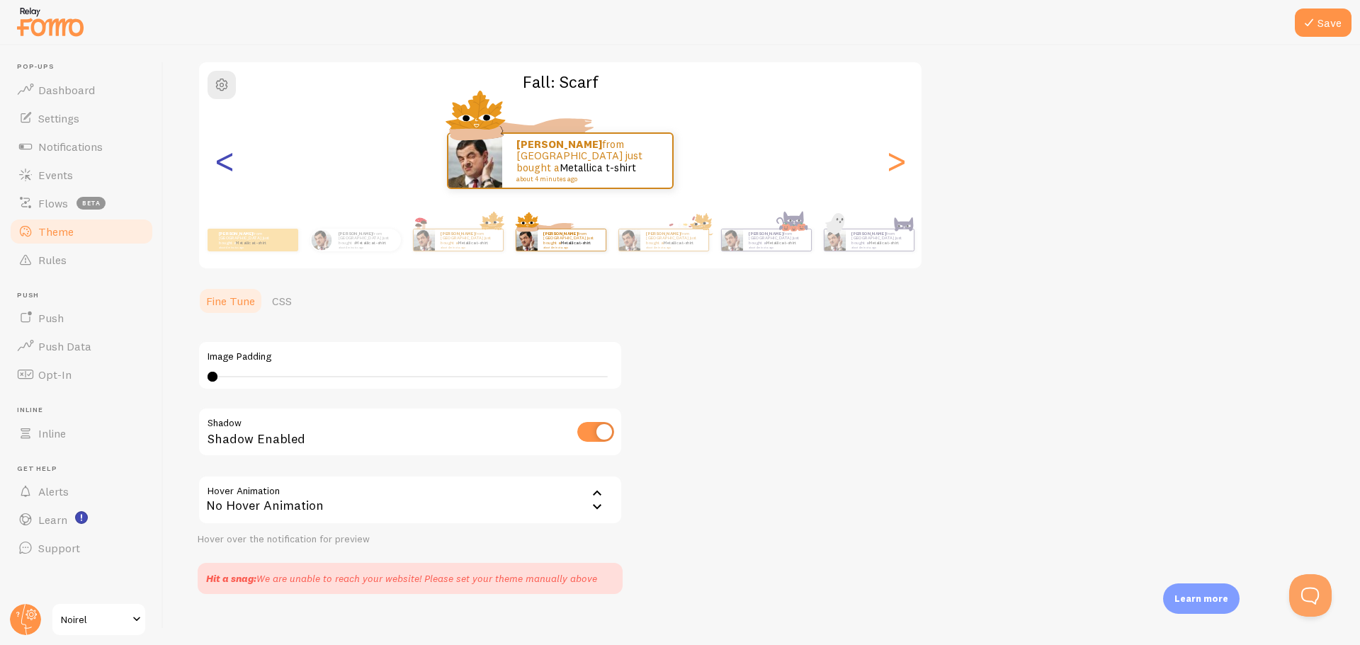
click at [230, 168] on div "<" at bounding box center [224, 161] width 17 height 102
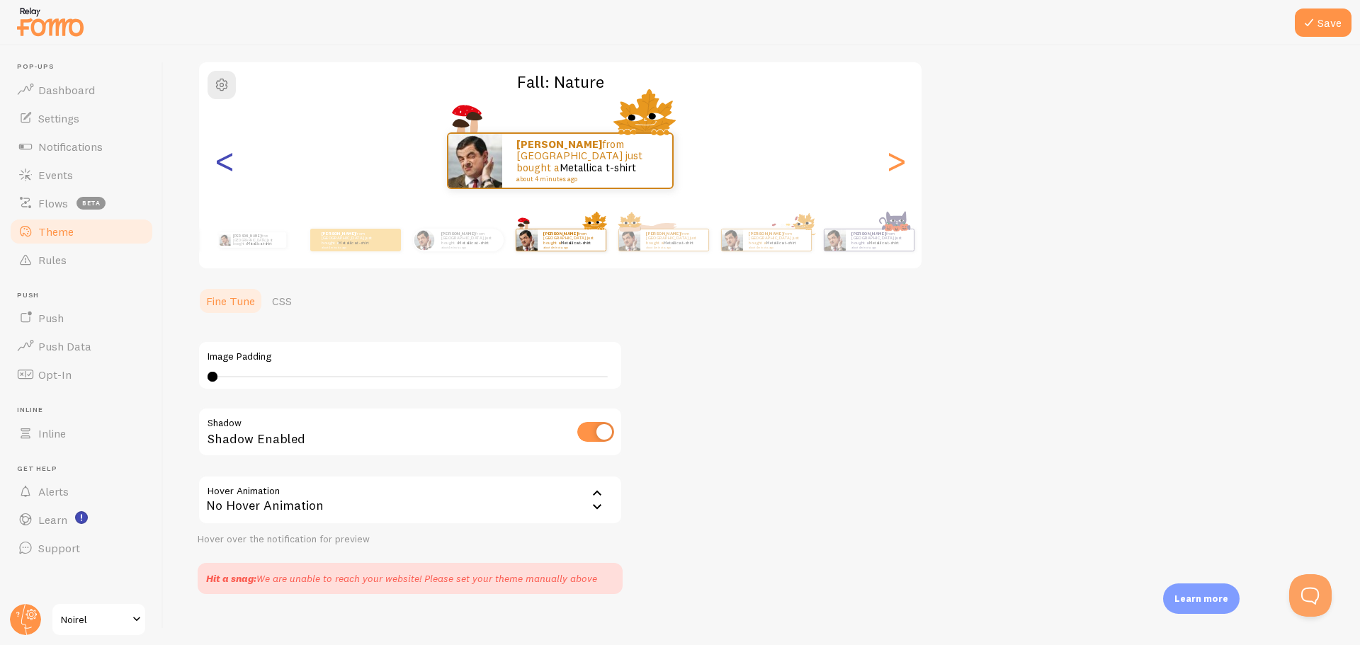
click at [230, 168] on div "<" at bounding box center [224, 161] width 17 height 102
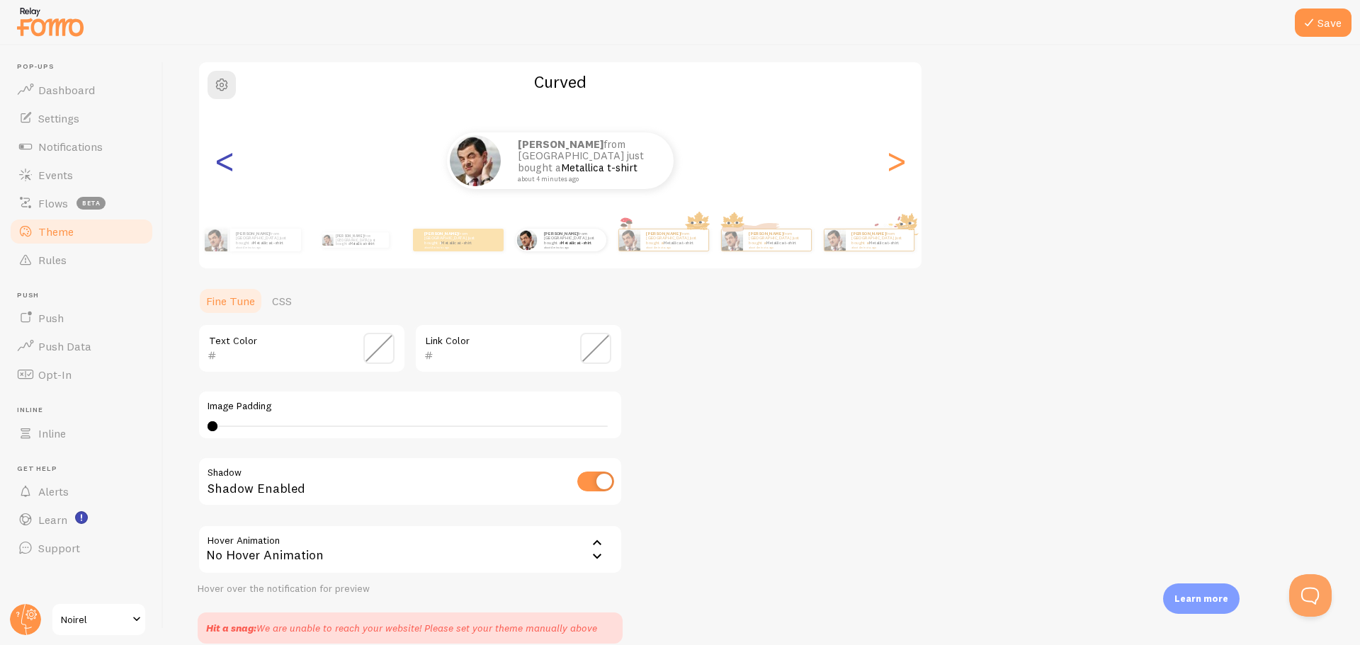
click at [222, 167] on div "<" at bounding box center [224, 161] width 17 height 102
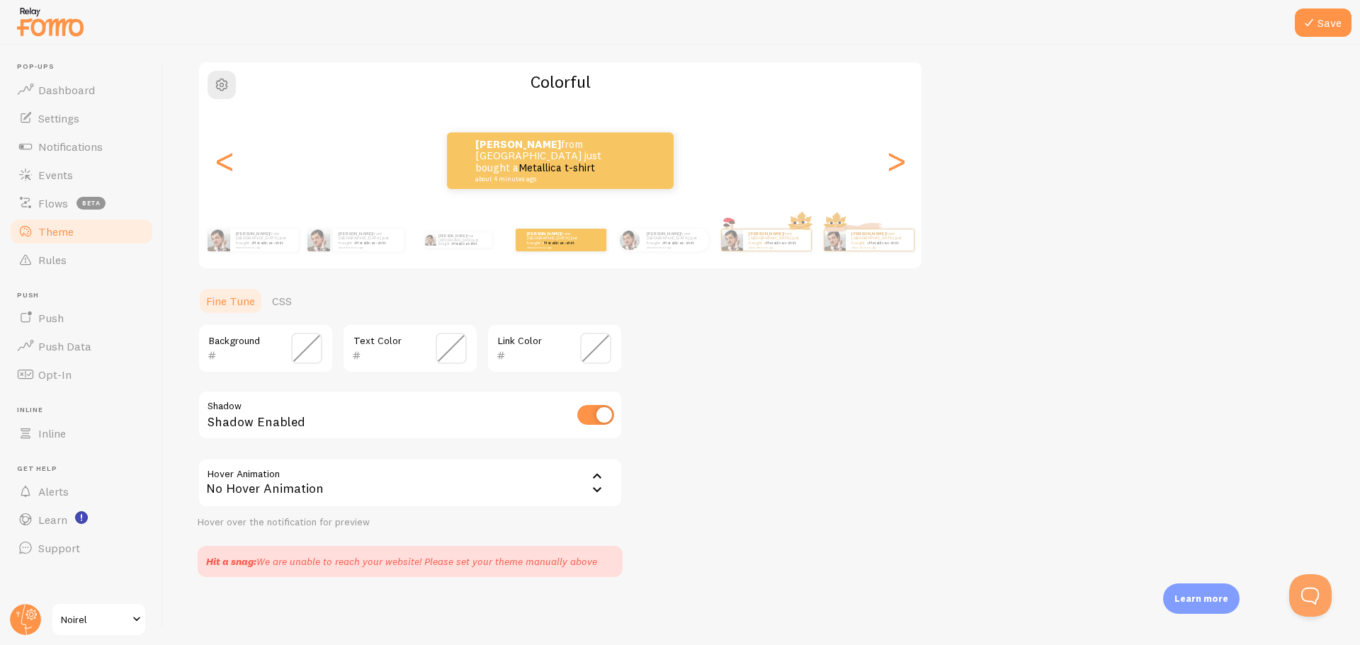
click at [922, 167] on div "[PERSON_NAME] from [GEOGRAPHIC_DATA] just bought a Metallica t-shirt about 4 mi…" at bounding box center [1283, 160] width 723 height 57
click at [216, 164] on div "<" at bounding box center [224, 161] width 17 height 102
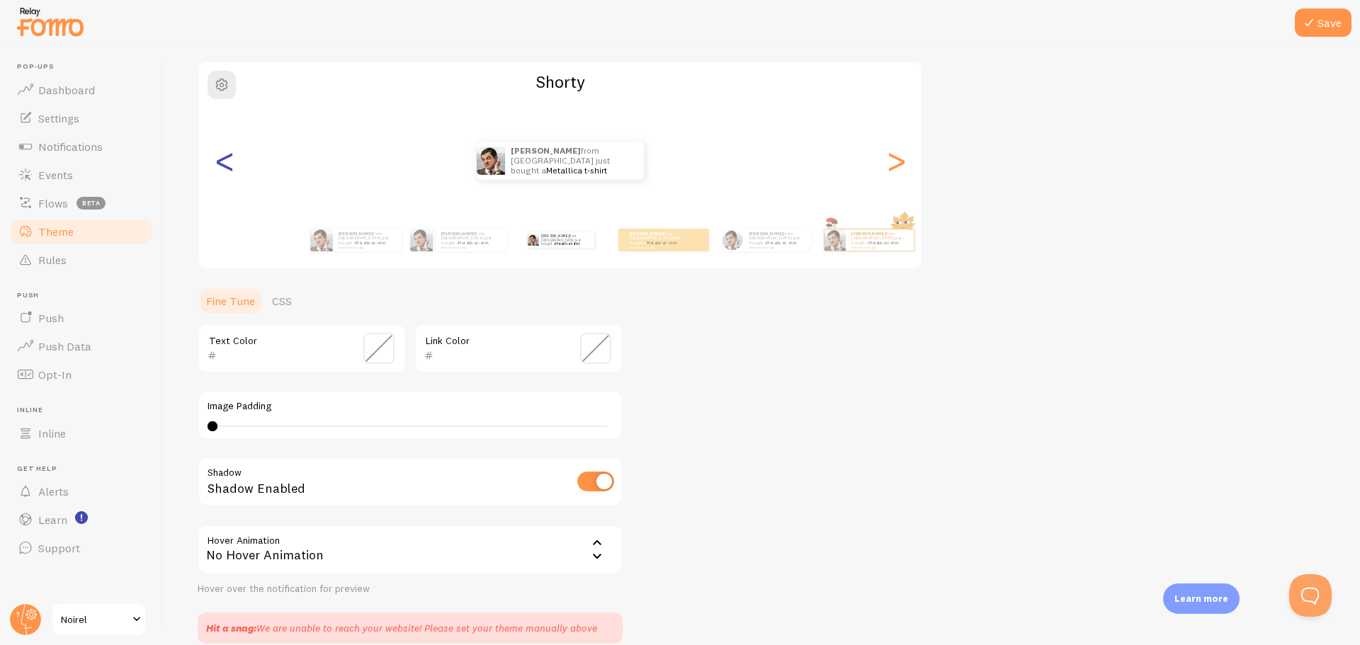
click at [221, 162] on div "<" at bounding box center [224, 161] width 17 height 102
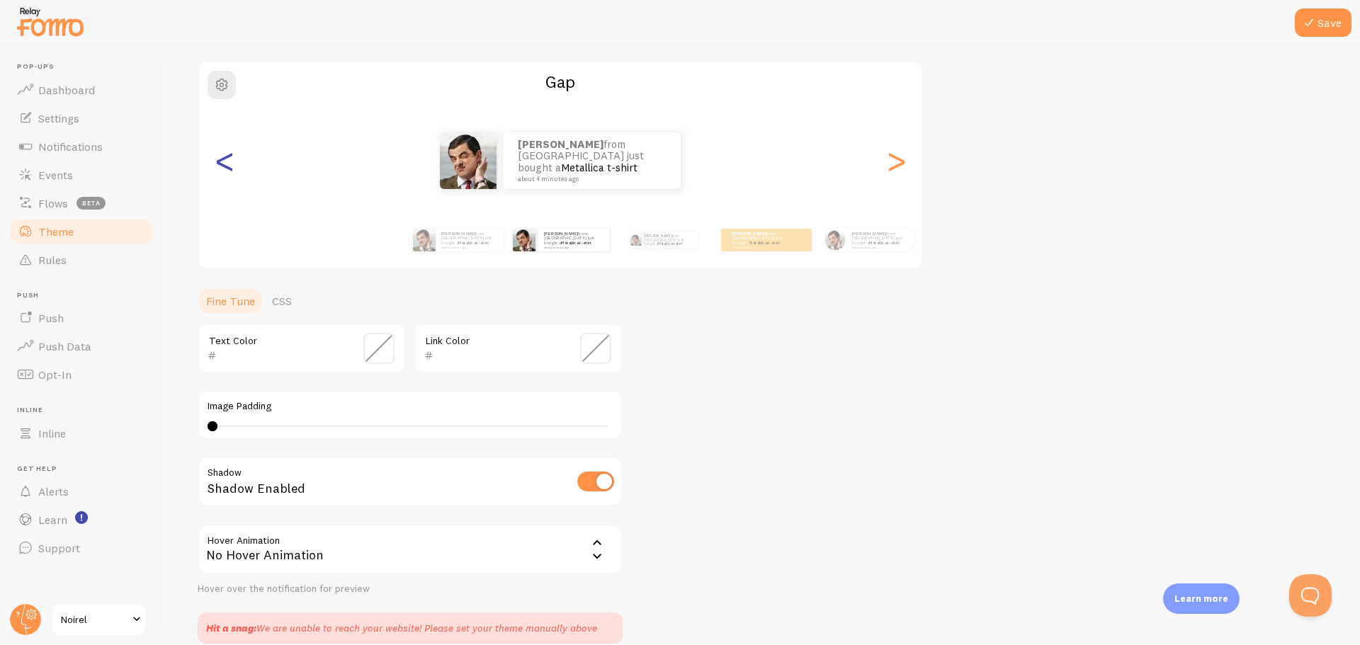
click at [221, 162] on div "<" at bounding box center [224, 161] width 17 height 102
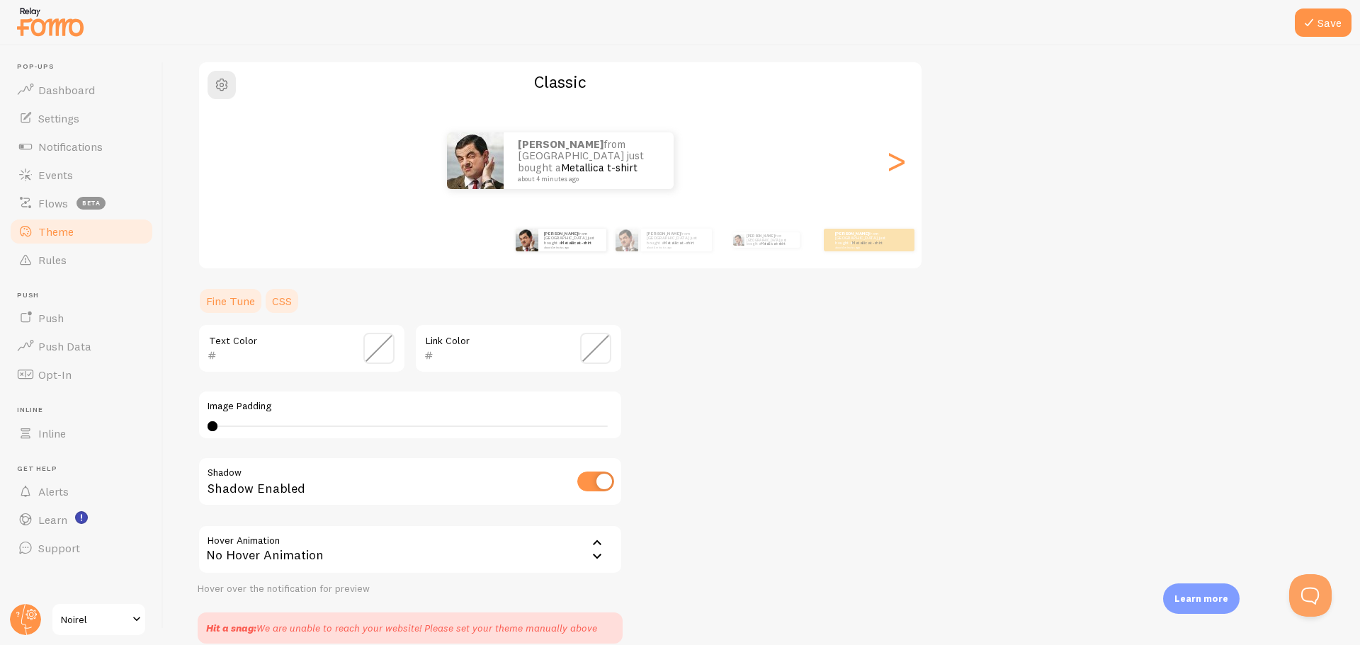
click at [283, 305] on link "CSS" at bounding box center [282, 301] width 37 height 28
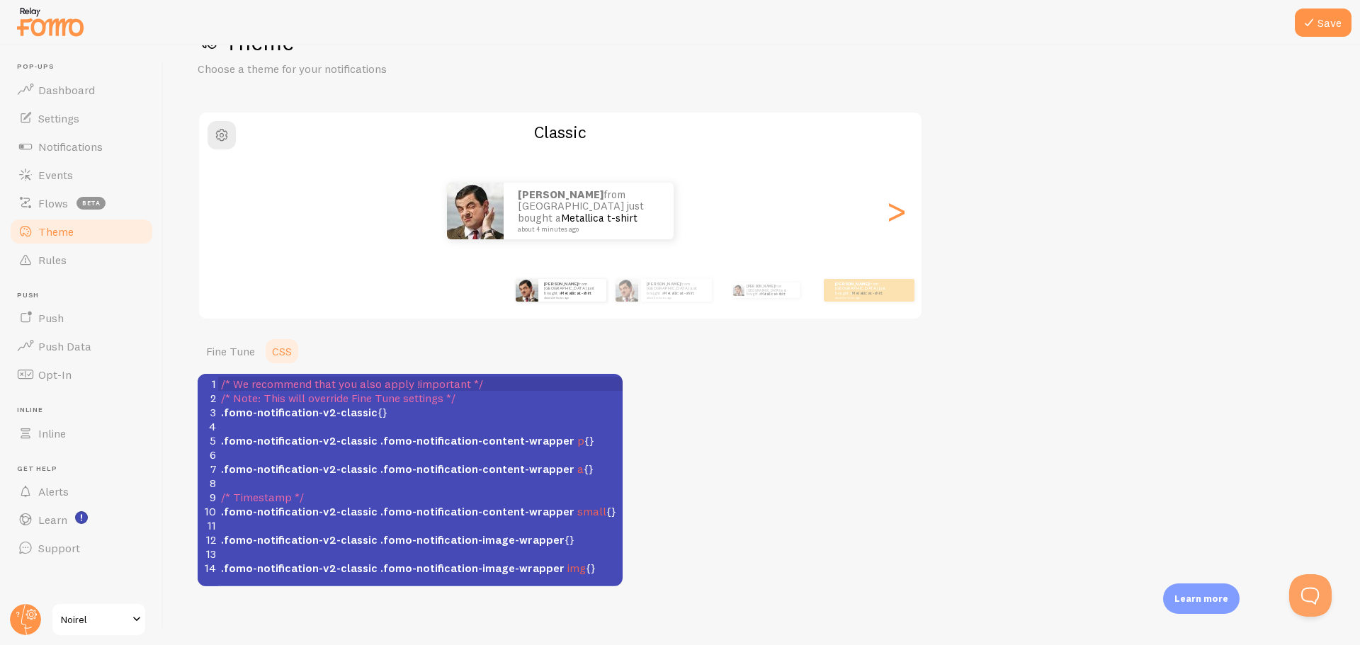
scroll to position [61, 0]
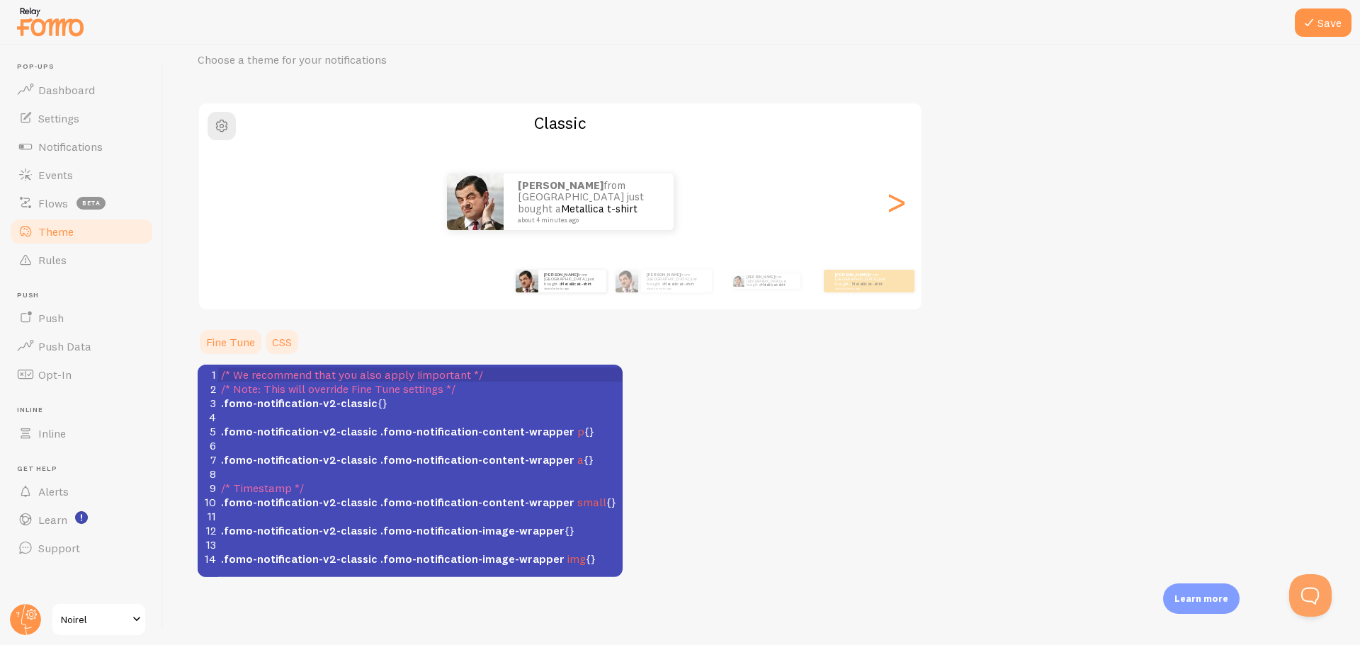
click at [234, 340] on link "Fine Tune" at bounding box center [231, 342] width 66 height 28
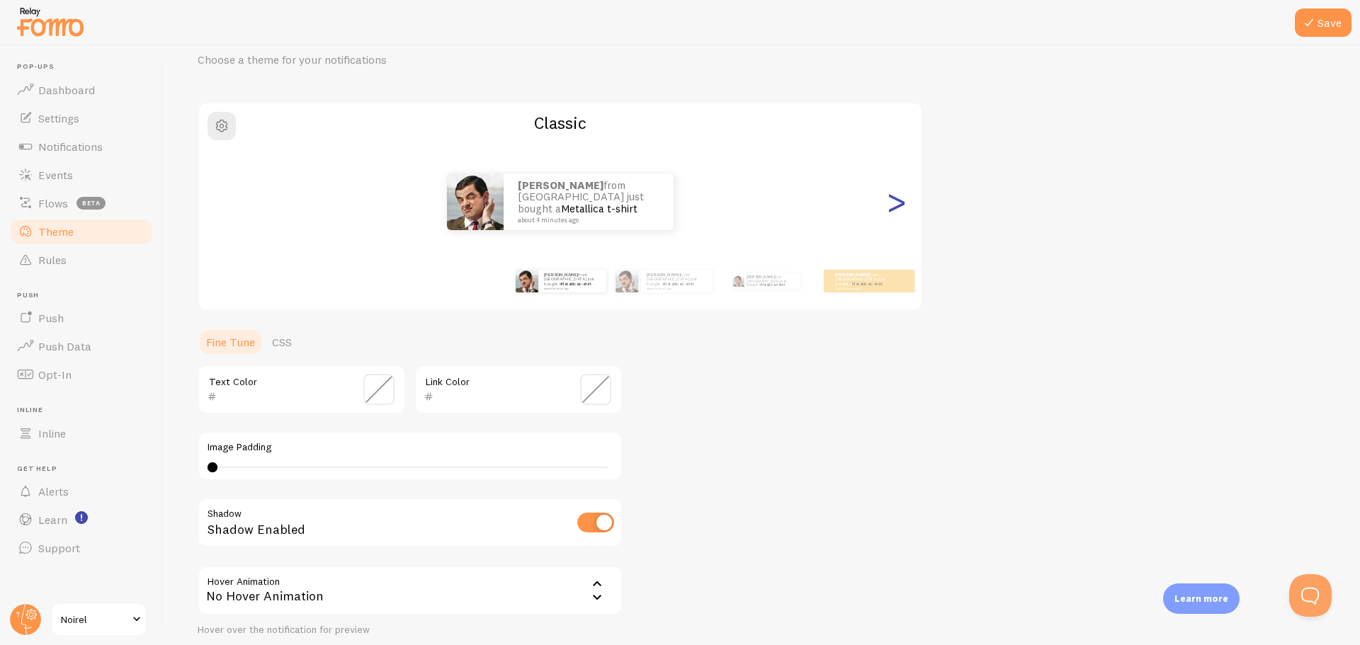
click at [896, 207] on div ">" at bounding box center [896, 202] width 17 height 102
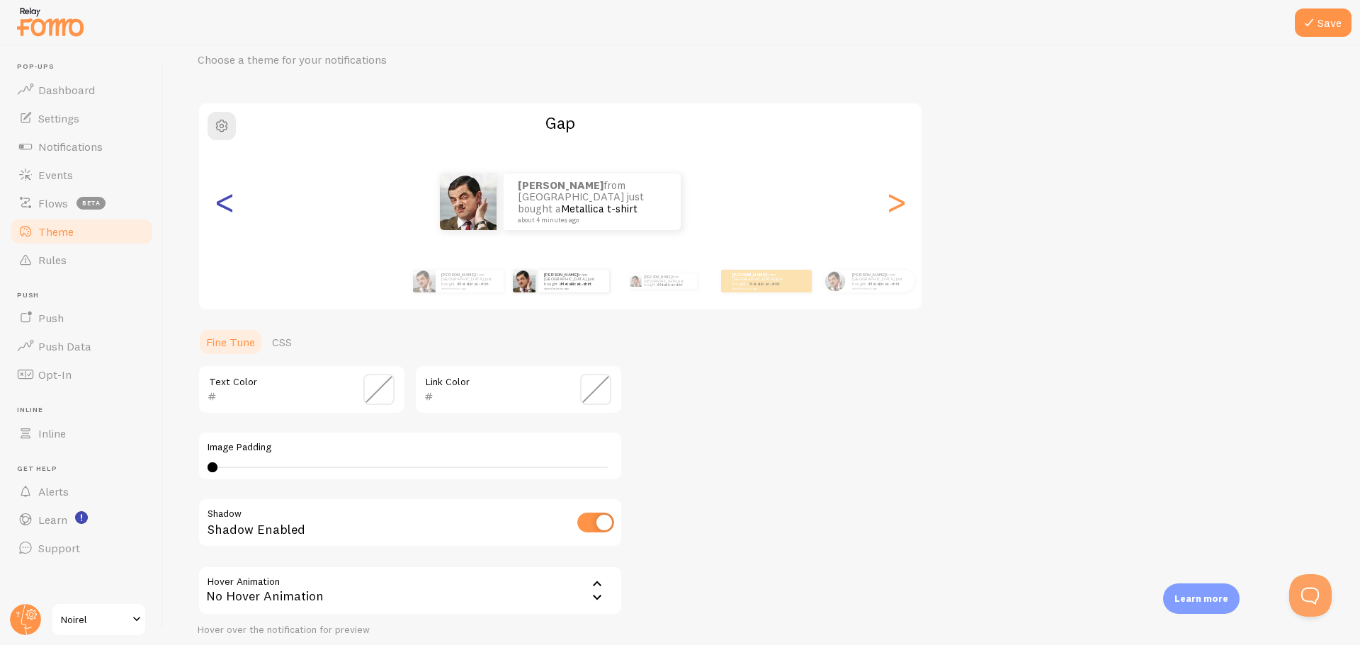
click at [231, 211] on div "<" at bounding box center [224, 202] width 17 height 102
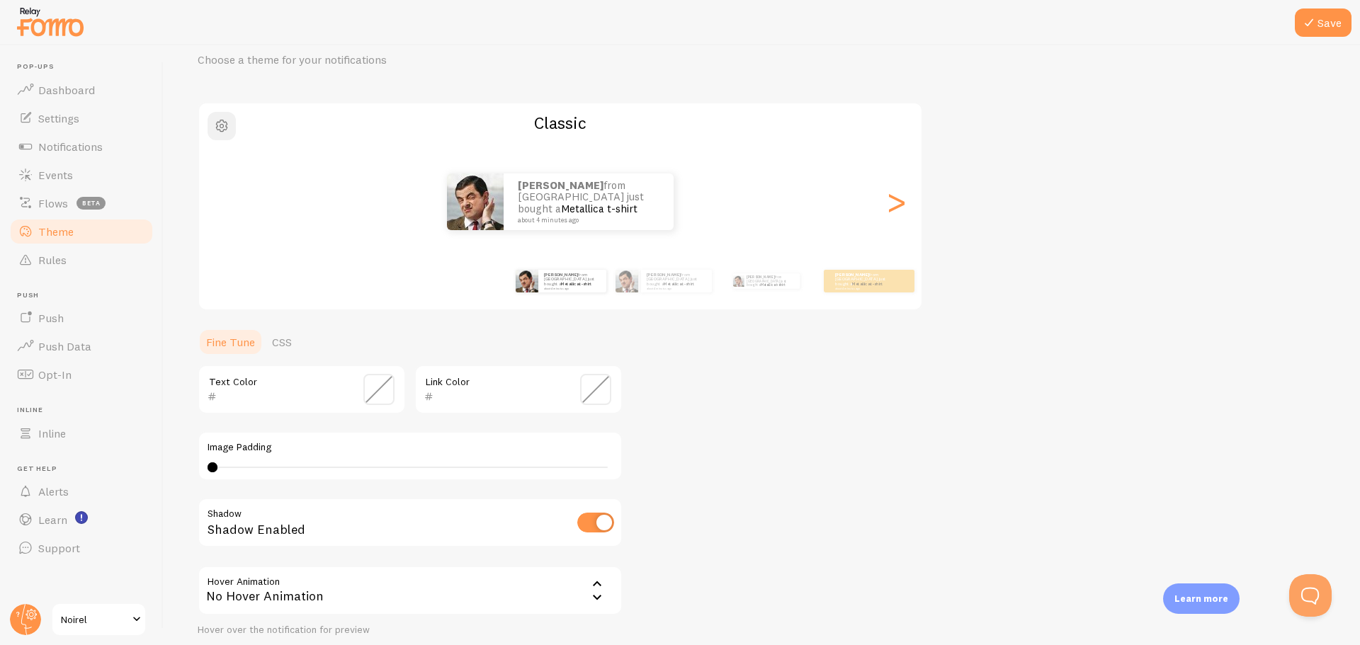
click at [222, 129] on span "button" at bounding box center [221, 126] width 17 height 17
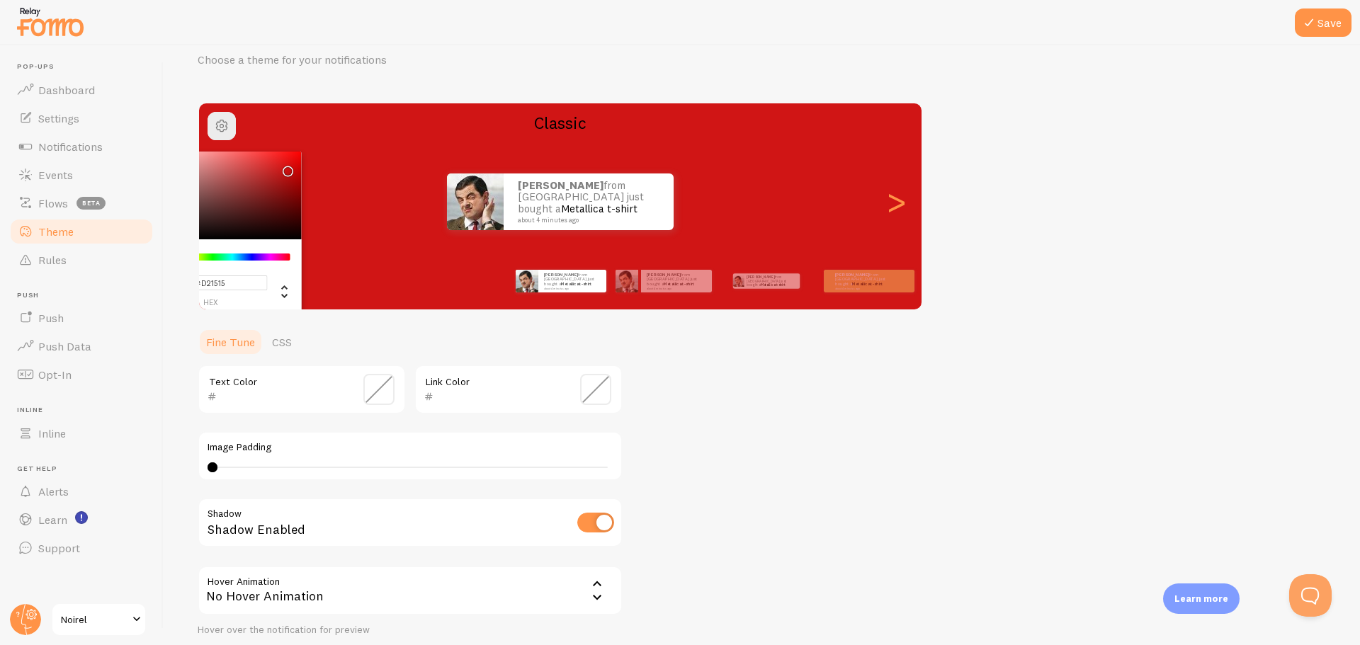
drag, startPoint x: 252, startPoint y: 181, endPoint x: 286, endPoint y: 167, distance: 36.6
click at [286, 167] on div "Chrome color picker" at bounding box center [221, 196] width 159 height 88
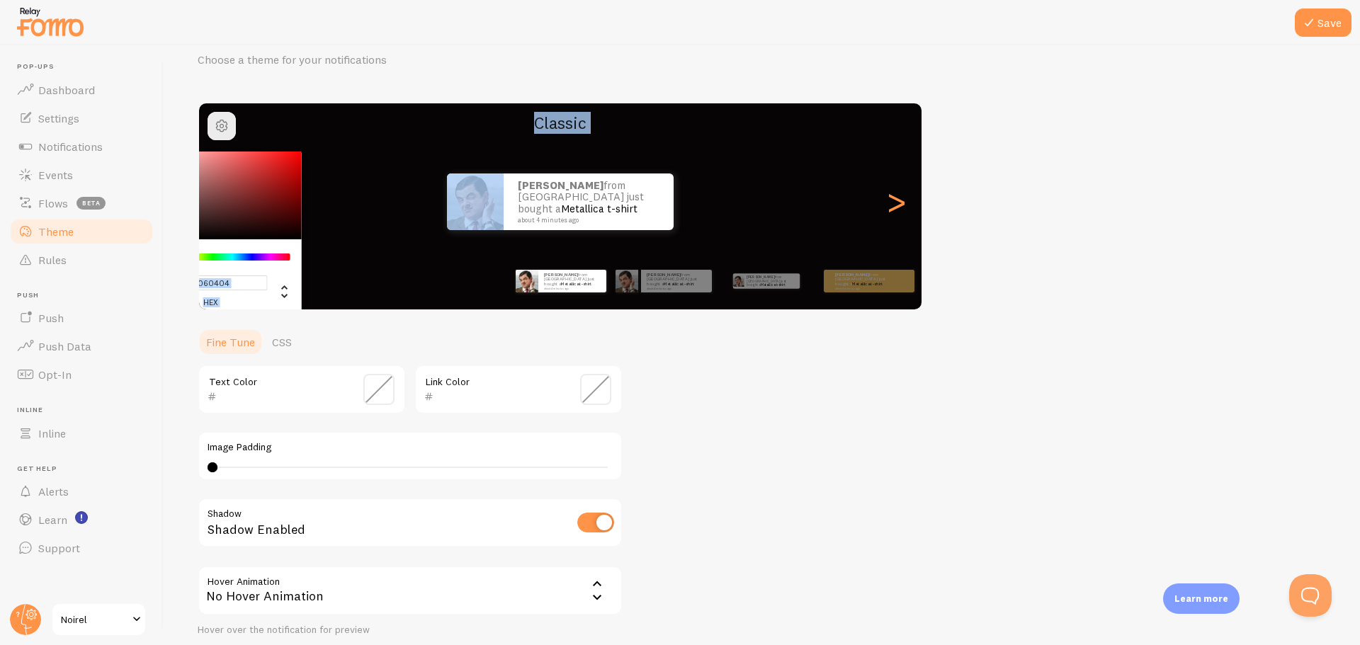
type input "#000000"
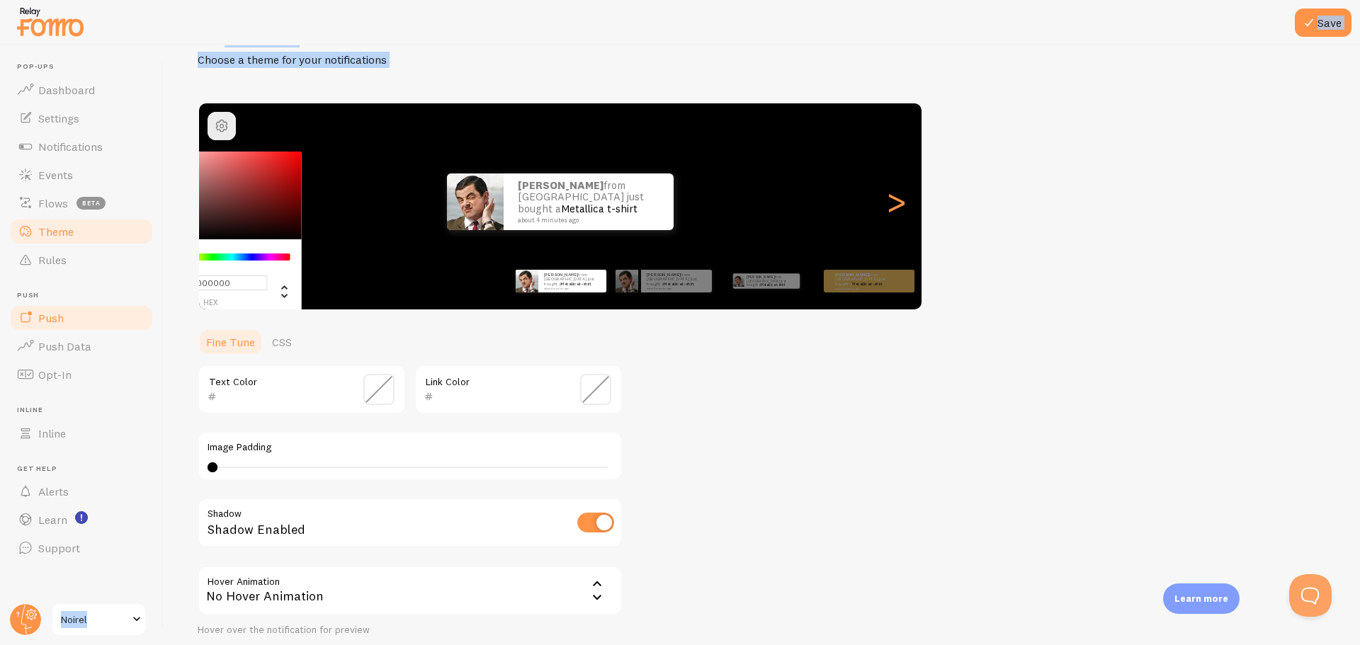
drag, startPoint x: 283, startPoint y: 169, endPoint x: 42, endPoint y: 311, distance: 280.5
click at [42, 311] on main "Pop-ups Dashboard Settings Notifications Events Flows beta Theme Rules [GEOGRAP…" at bounding box center [680, 345] width 1360 height 600
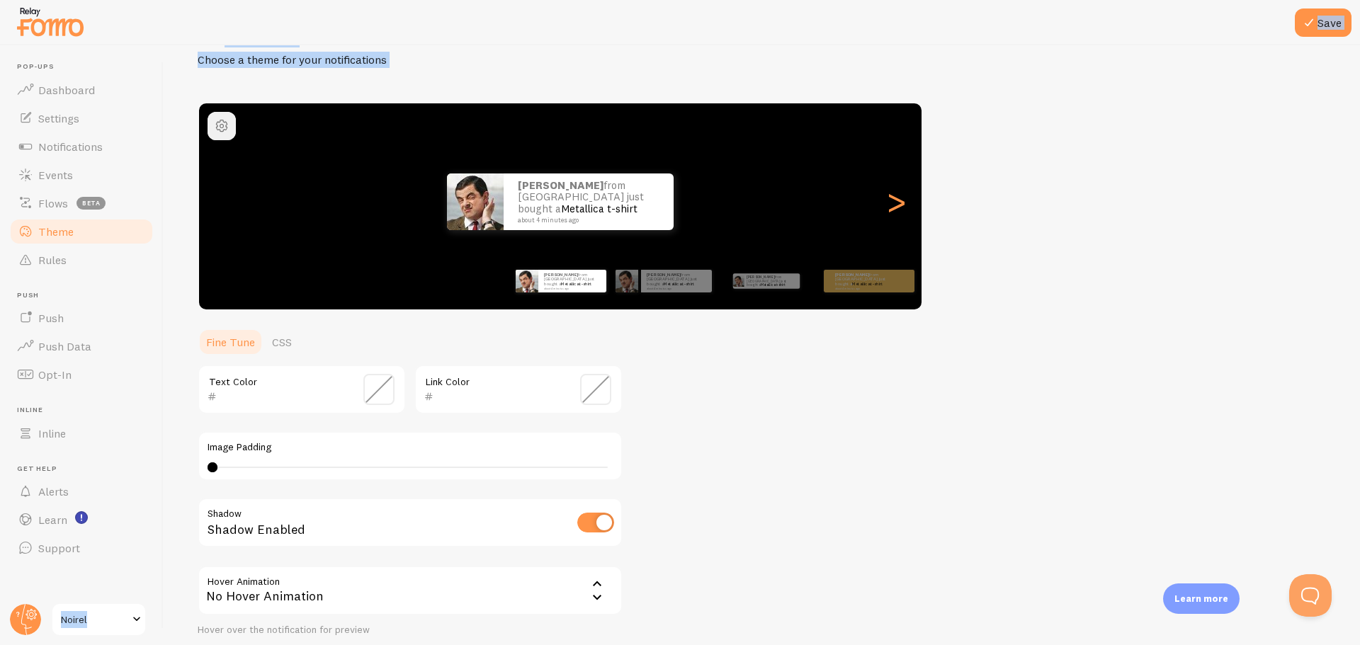
click at [215, 132] on span "button" at bounding box center [221, 126] width 17 height 17
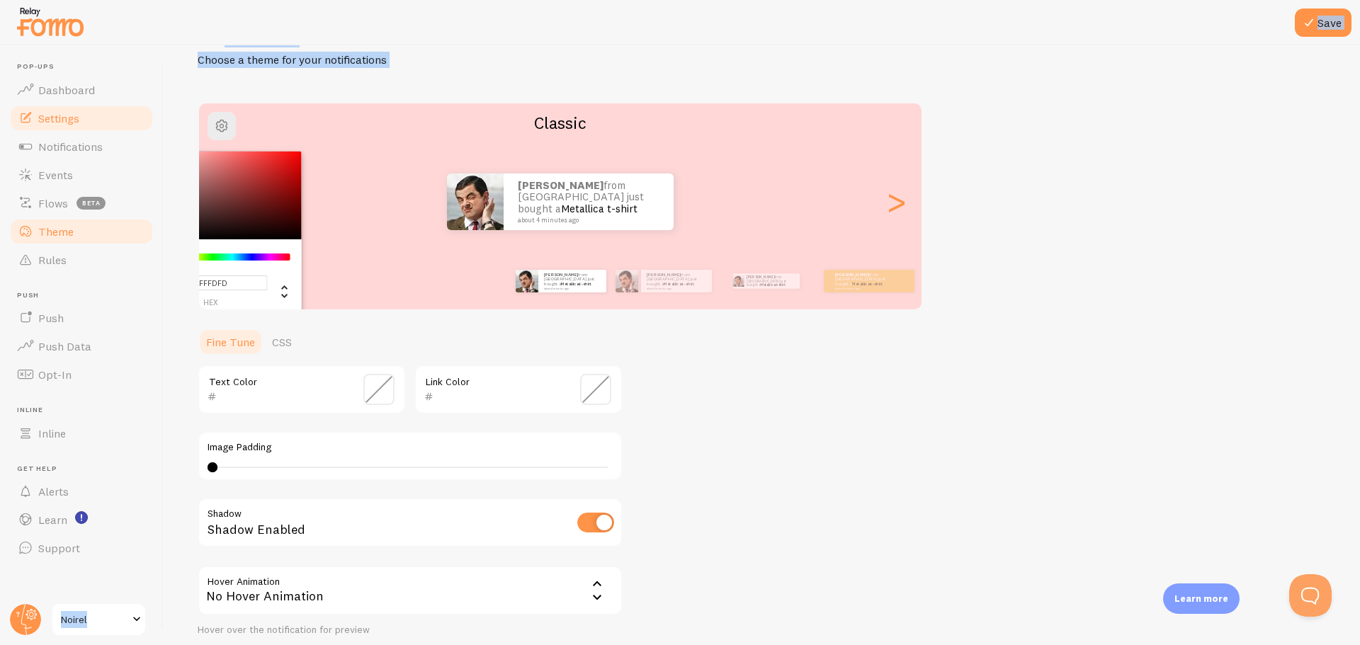
type input "#FFFFFF"
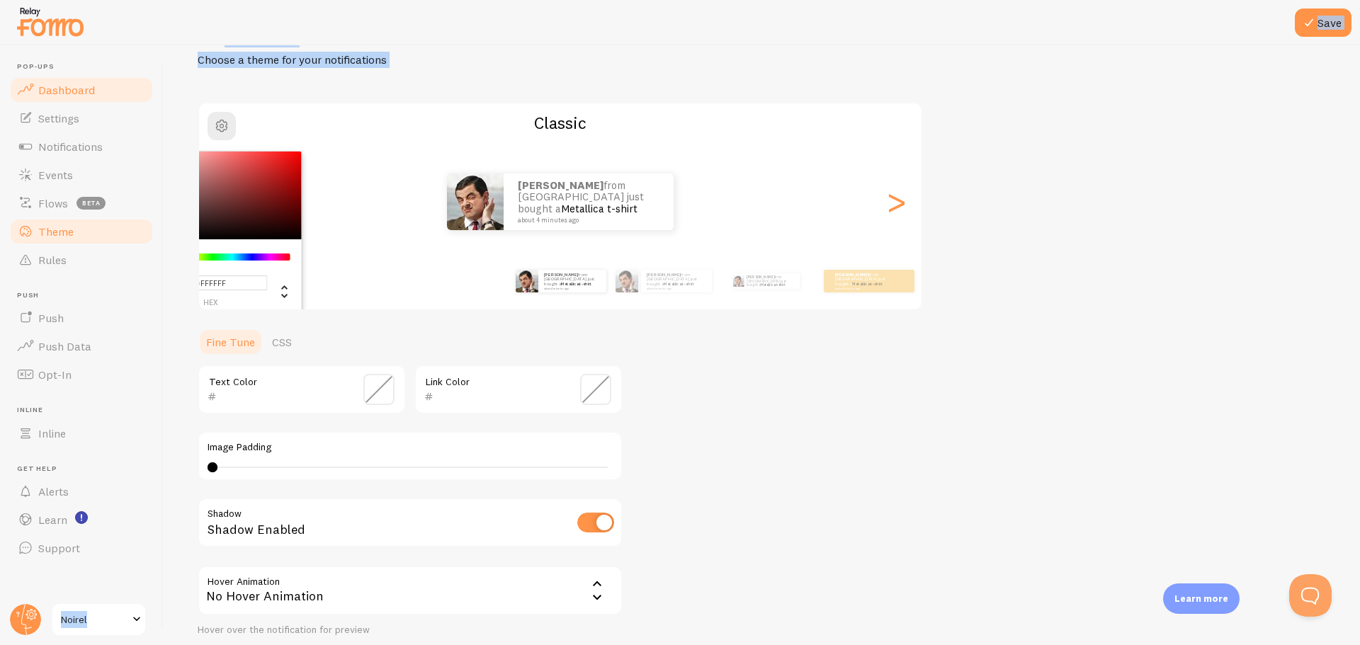
drag, startPoint x: 251, startPoint y: 220, endPoint x: 75, endPoint y: 100, distance: 212.6
click at [75, 100] on main "Pop-ups Dashboard Settings Notifications Events Flows beta Theme Rules [GEOGRAP…" at bounding box center [680, 345] width 1360 height 600
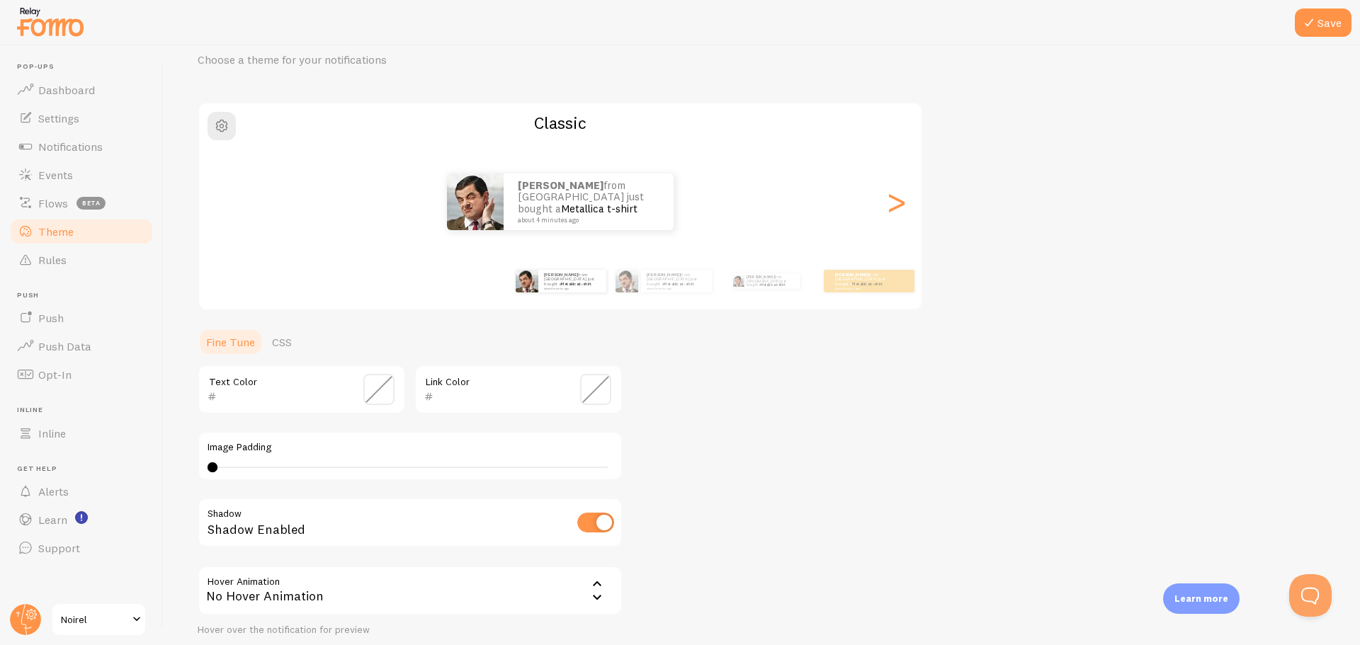
click at [692, 380] on div "Theme Choose a theme for your notifications #FFFFFF hex 255 r 255 g 255 b 0 h 0…" at bounding box center [762, 351] width 1129 height 667
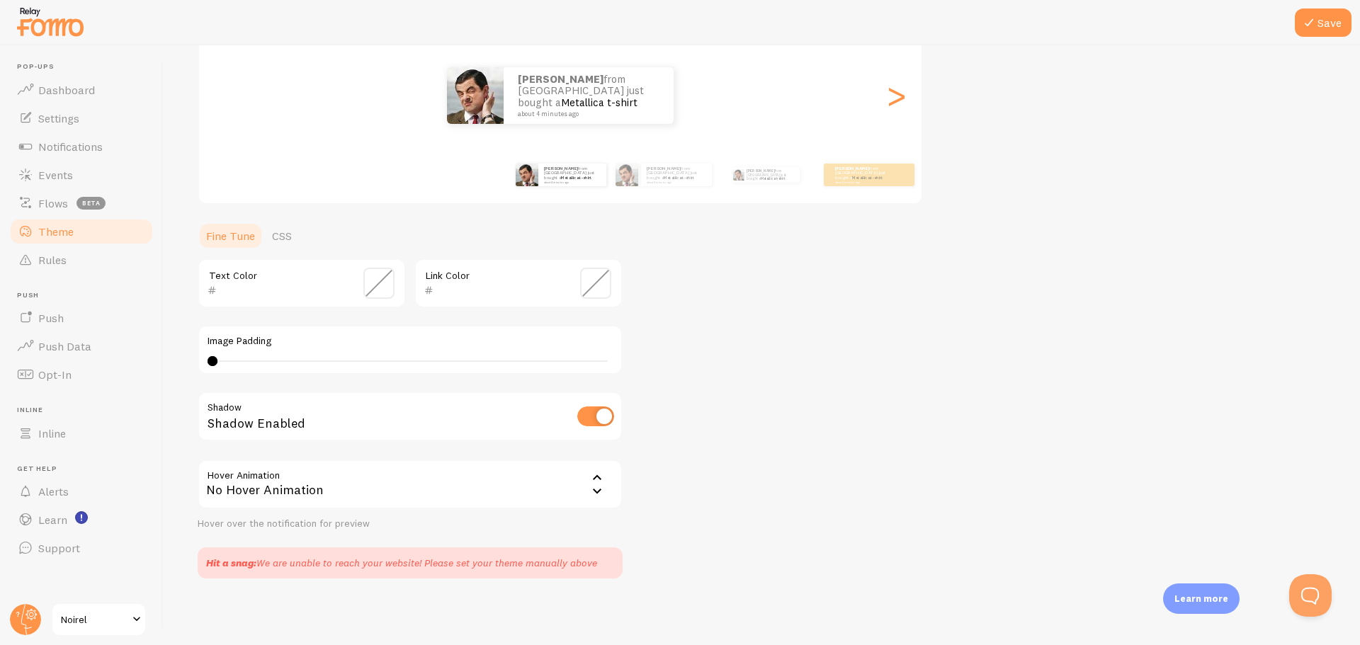
scroll to position [169, 0]
click at [109, 264] on link "Rules" at bounding box center [82, 260] width 146 height 28
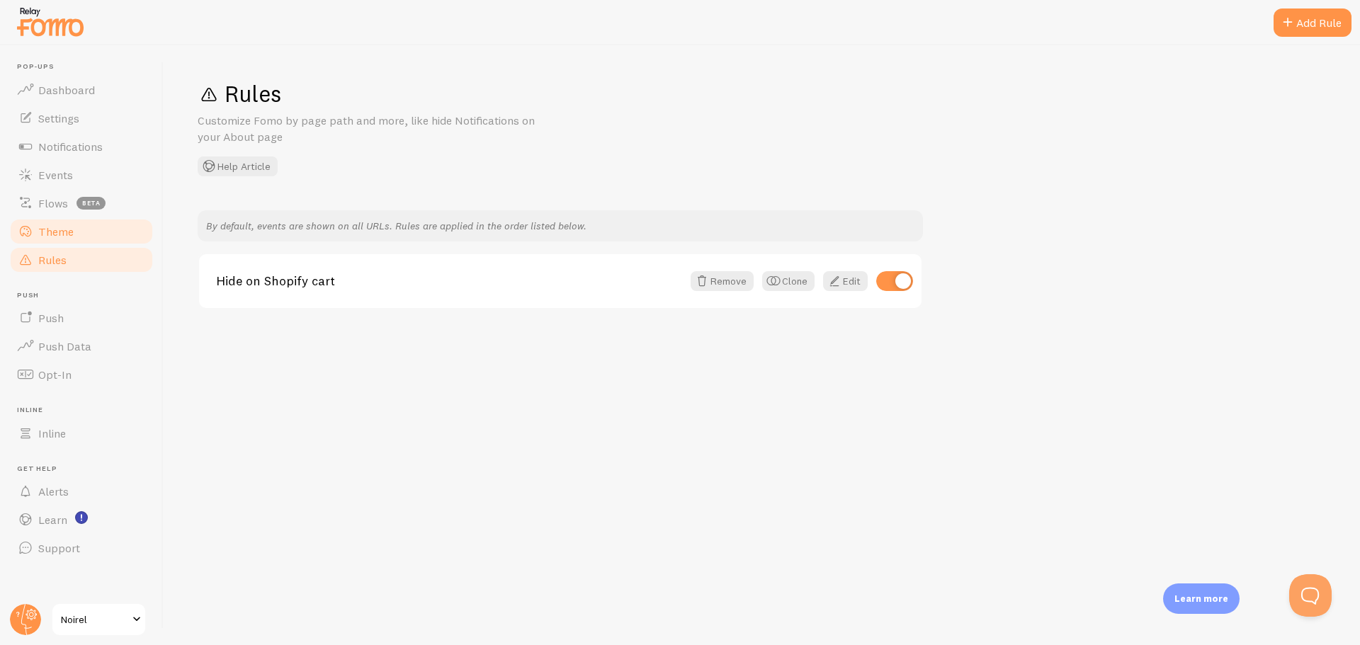
click at [111, 225] on link "Theme" at bounding box center [82, 232] width 146 height 28
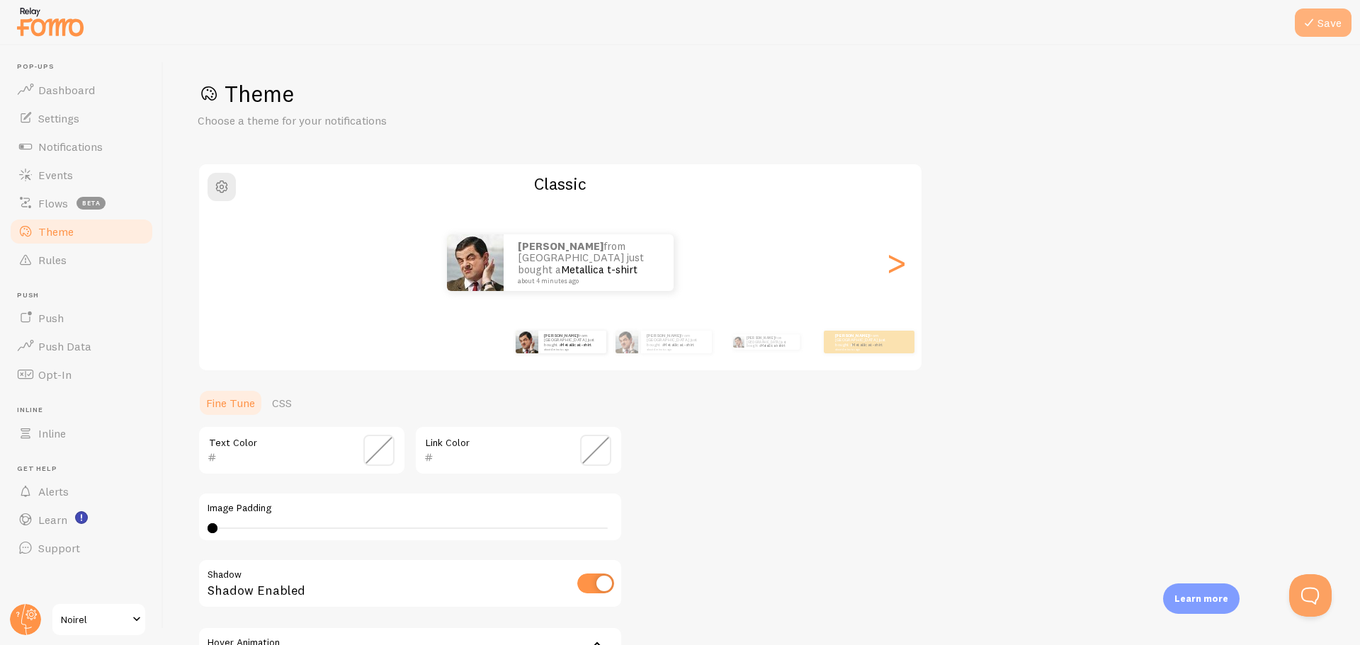
click at [1307, 24] on icon at bounding box center [1309, 22] width 17 height 17
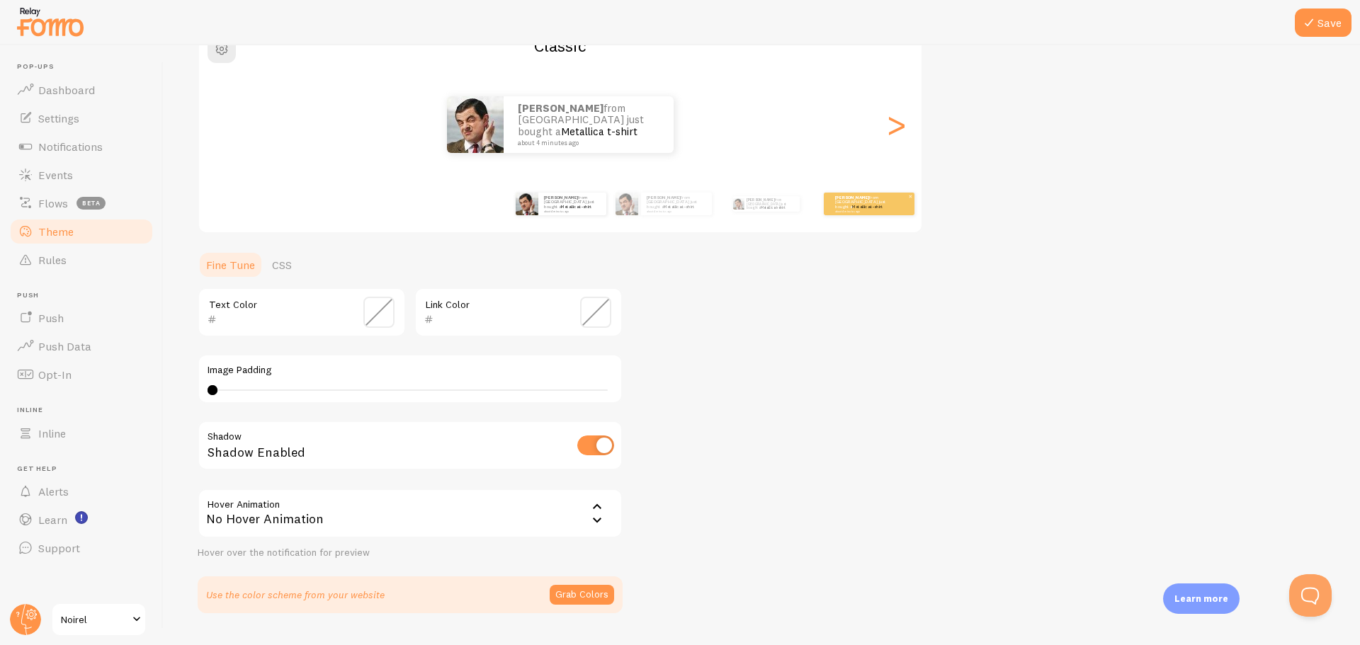
scroll to position [174, 0]
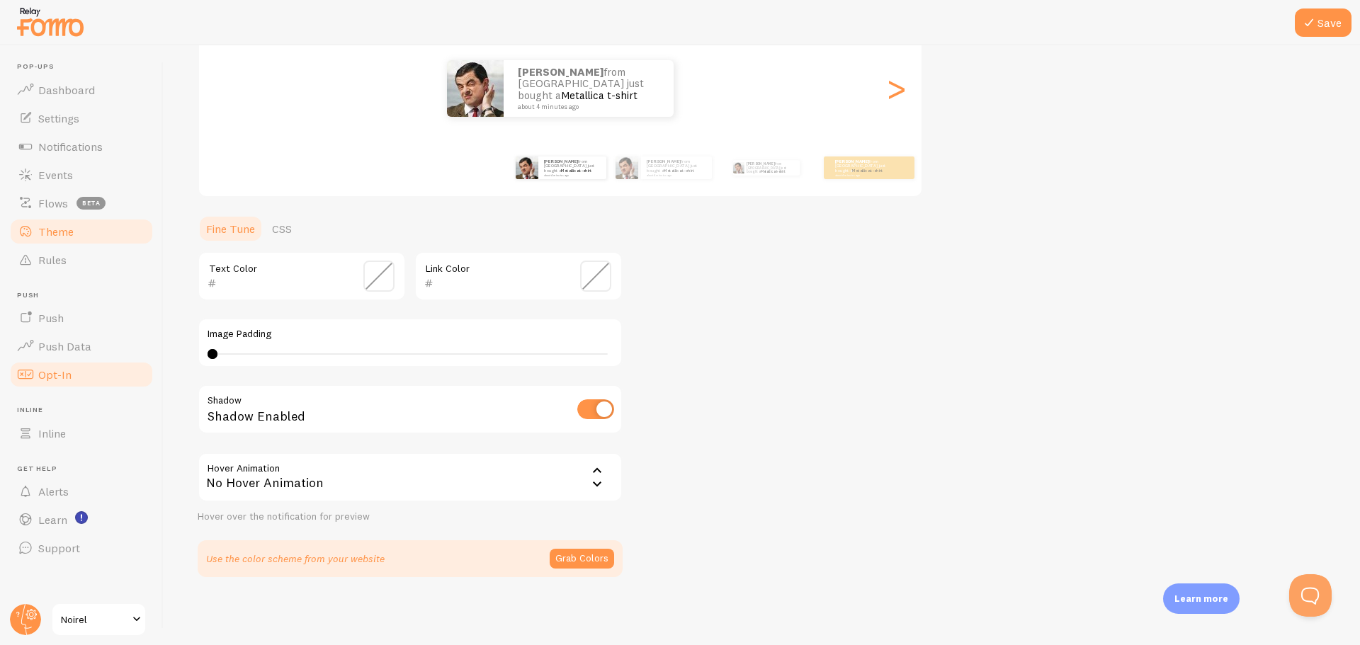
click at [97, 371] on link "Opt-In" at bounding box center [82, 375] width 146 height 28
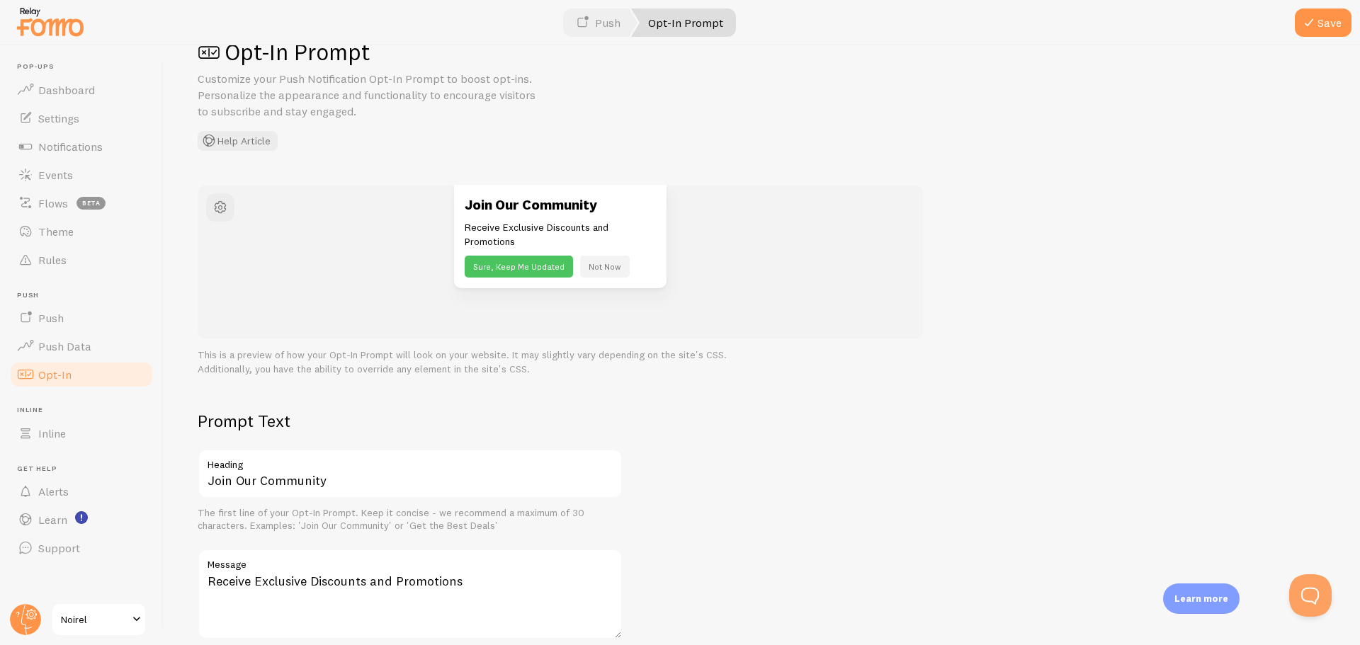
scroll to position [18, 0]
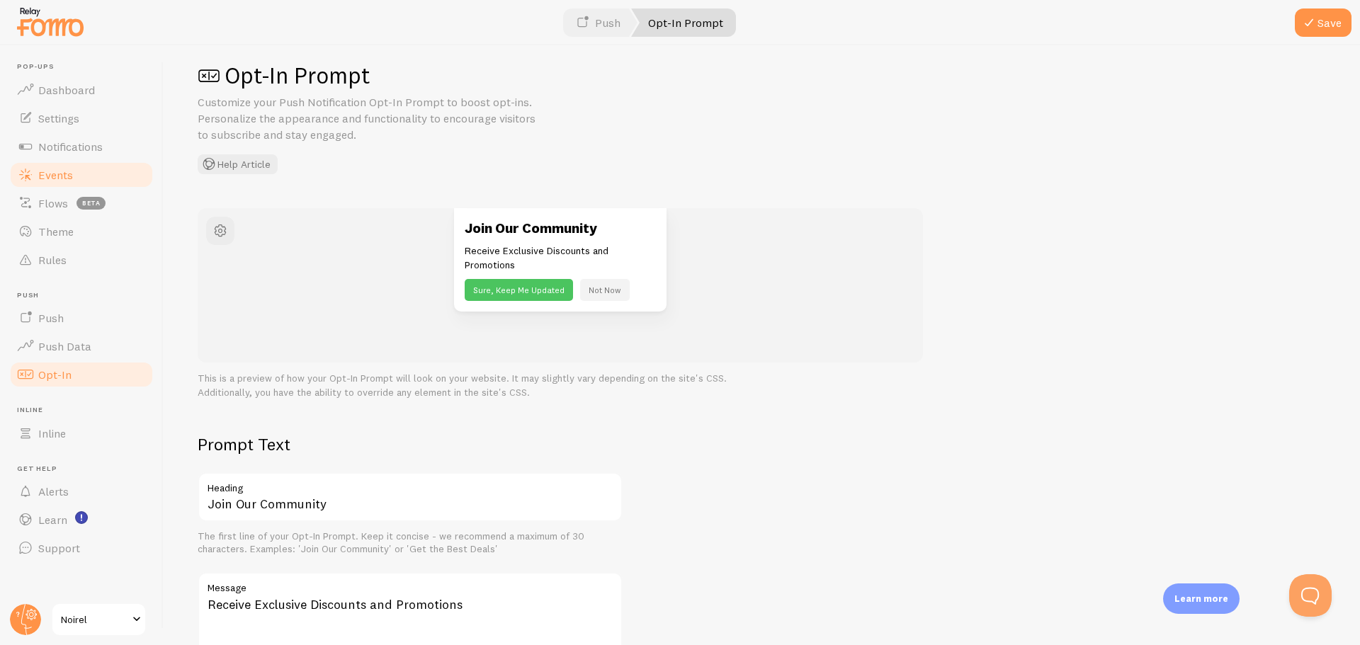
click at [113, 175] on link "Events" at bounding box center [82, 175] width 146 height 28
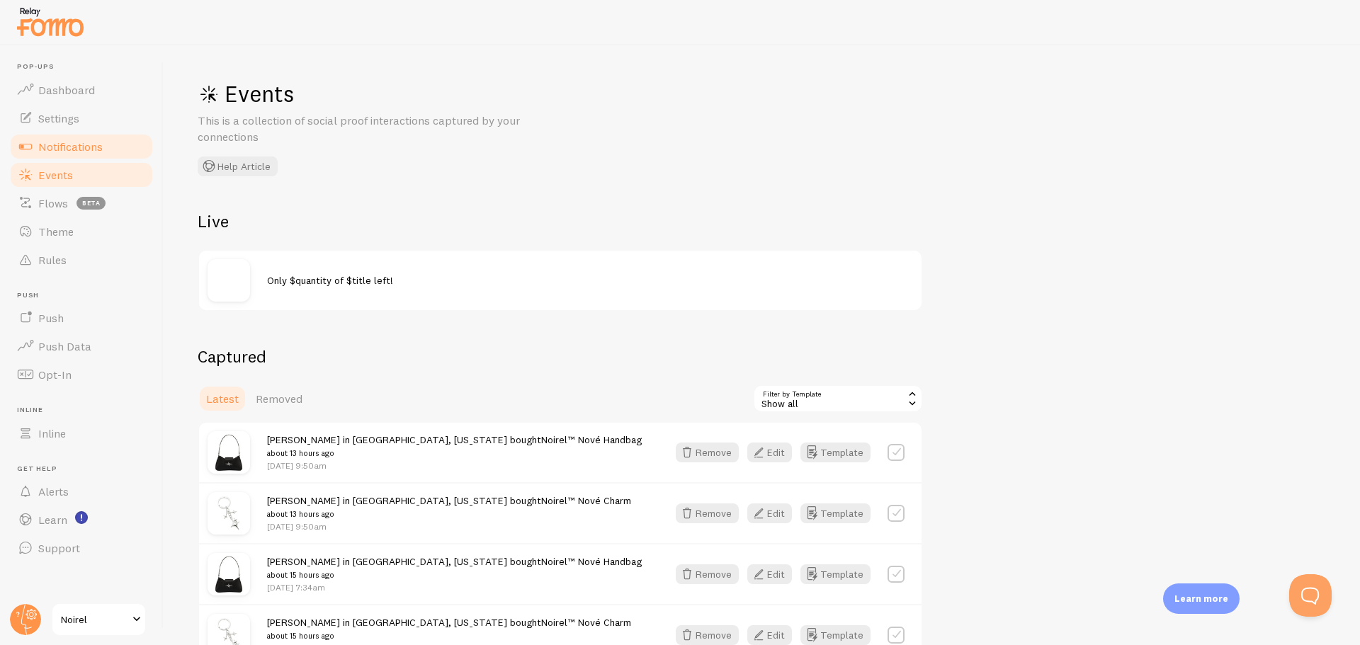
click at [116, 147] on link "Notifications" at bounding box center [82, 146] width 146 height 28
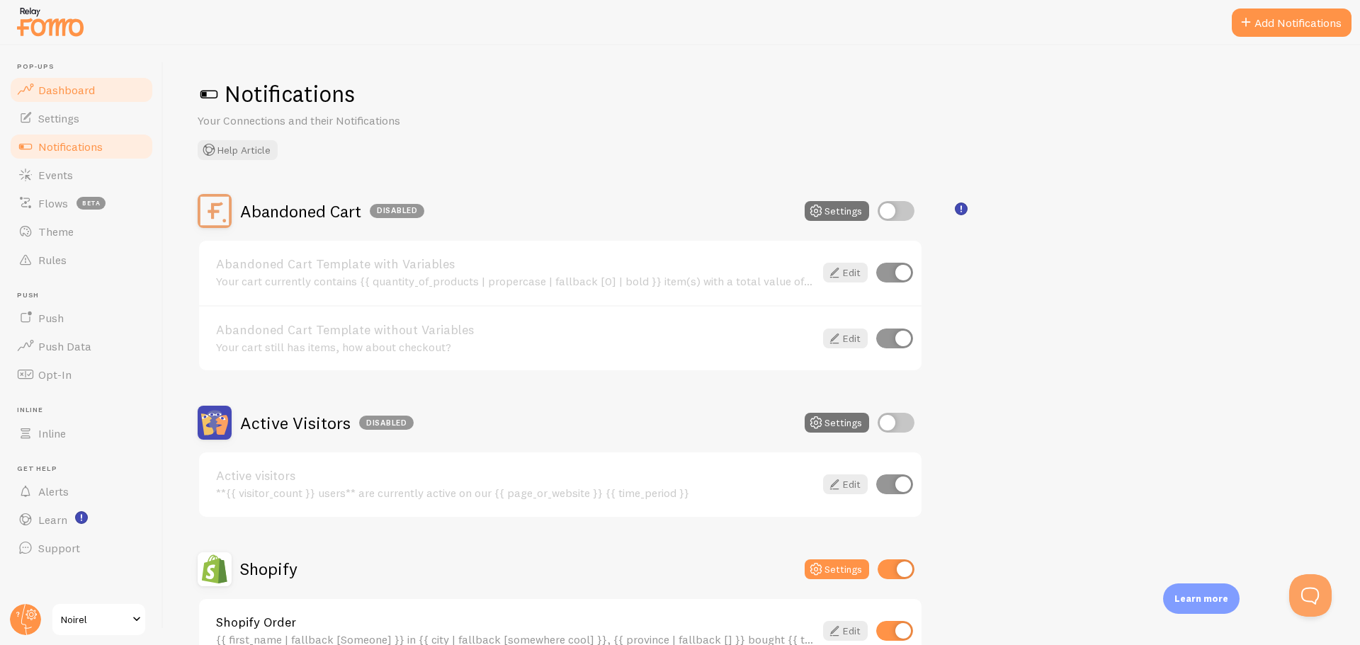
click at [89, 87] on span "Dashboard" at bounding box center [66, 90] width 57 height 14
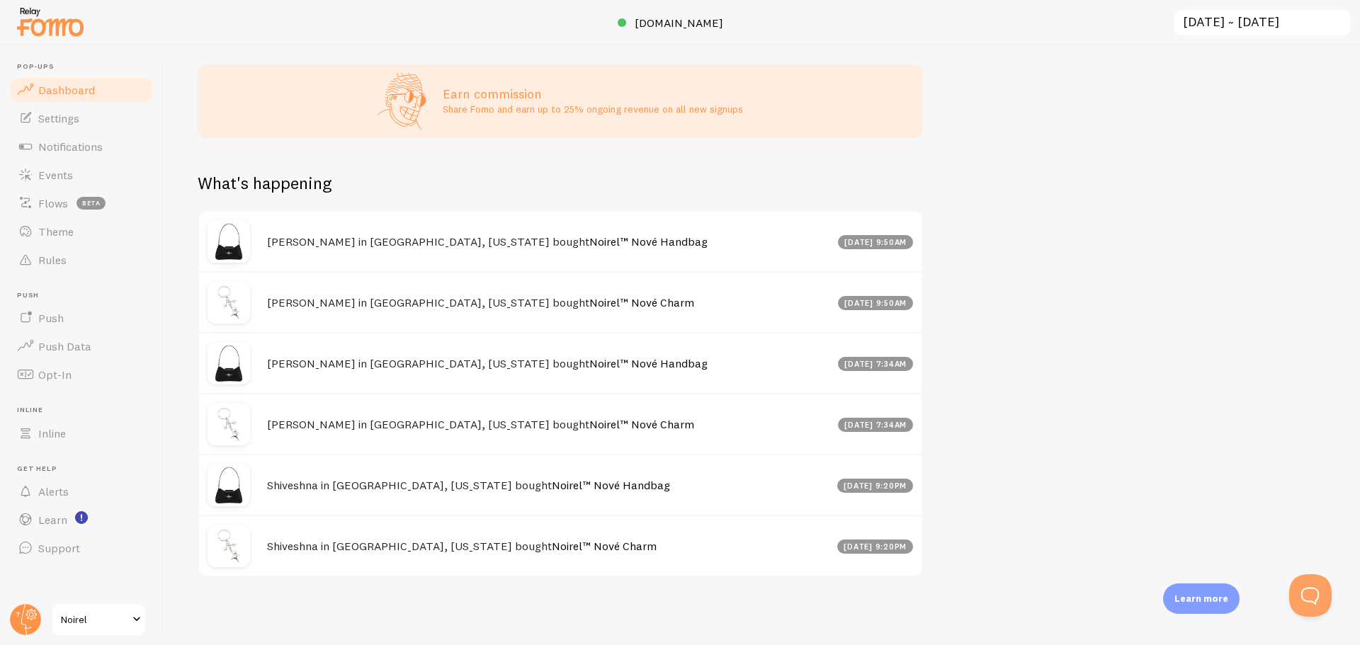
scroll to position [376, 0]
click at [111, 184] on link "Events" at bounding box center [82, 175] width 146 height 28
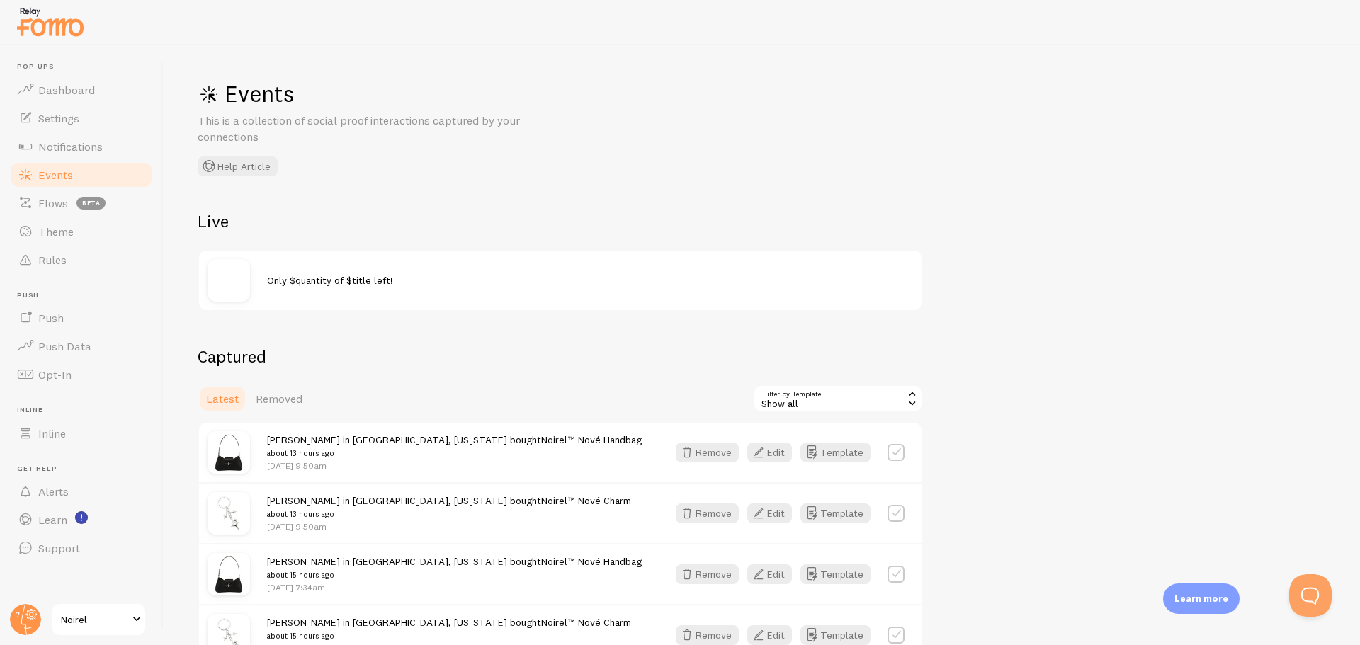
click at [823, 400] on div "Show all" at bounding box center [838, 399] width 170 height 28
